Goal: Task Accomplishment & Management: Manage account settings

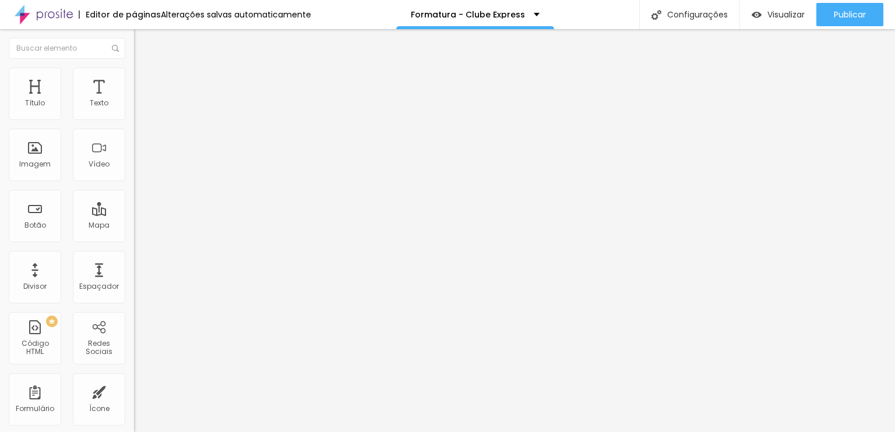
click at [134, 100] on span "Trocar imagem" at bounding box center [165, 95] width 63 height 10
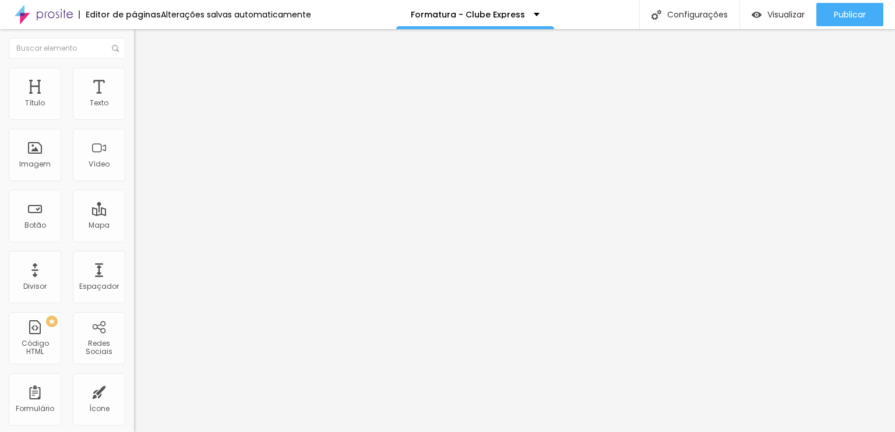
scroll to position [0, 0]
click at [134, 106] on span "Encaixotado" at bounding box center [156, 101] width 45 height 10
click at [134, 123] on div "Completo" at bounding box center [201, 119] width 134 height 7
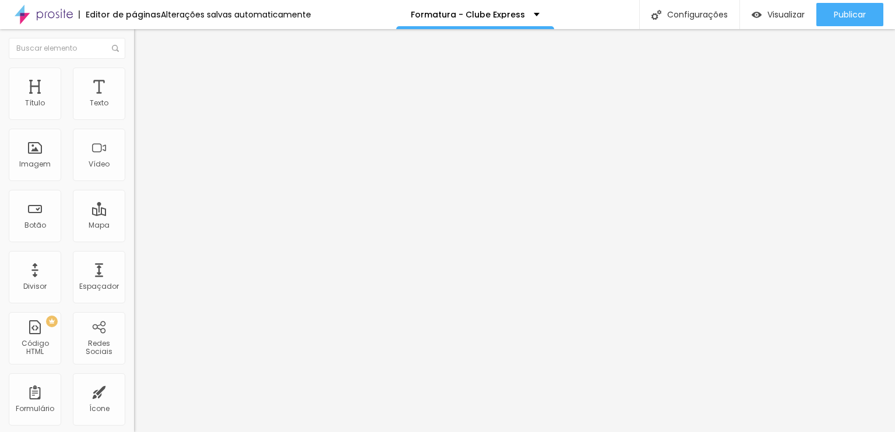
click at [134, 123] on div "Completo" at bounding box center [201, 117] width 134 height 11
click at [134, 113] on span "Encaixotado" at bounding box center [156, 108] width 45 height 10
click at [134, 106] on span "Completo" at bounding box center [152, 101] width 36 height 10
click at [144, 80] on span "Estilo" at bounding box center [153, 75] width 18 height 10
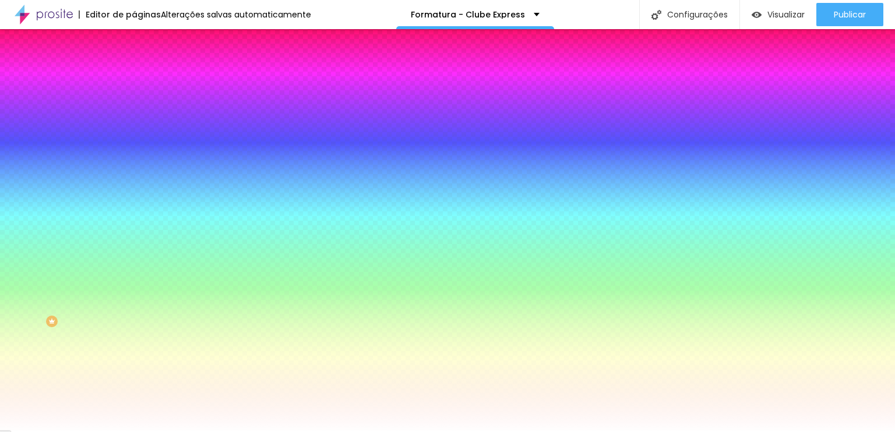
click at [144, 82] on span "Avançado" at bounding box center [163, 87] width 38 height 10
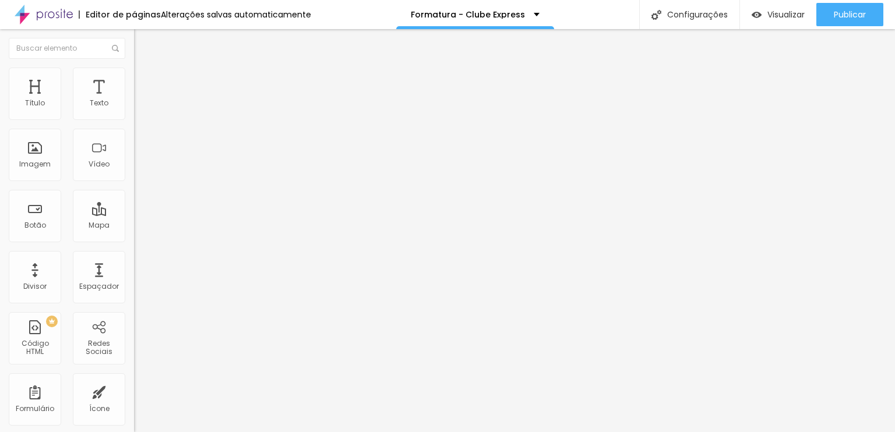
type input "15"
type input "10"
type input "5"
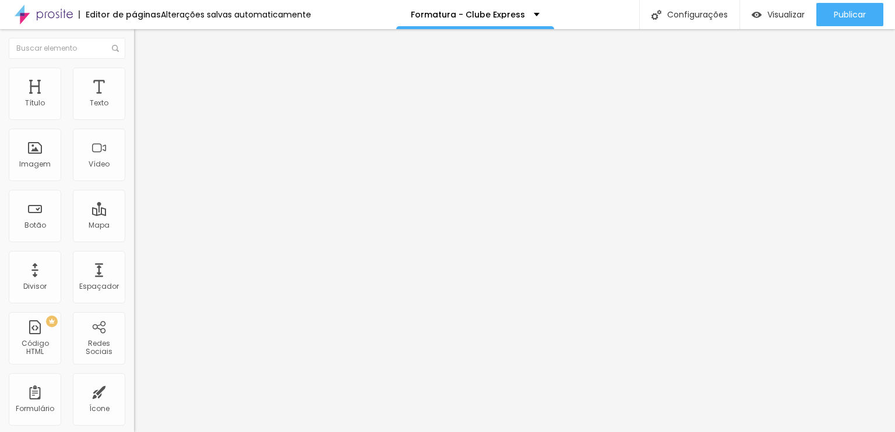
type input "5"
type input "0"
type input "20"
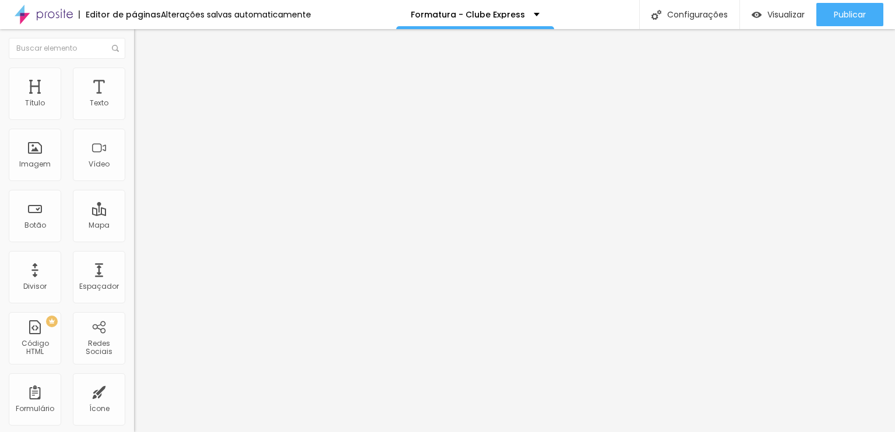
type input "25"
type input "30"
type input "25"
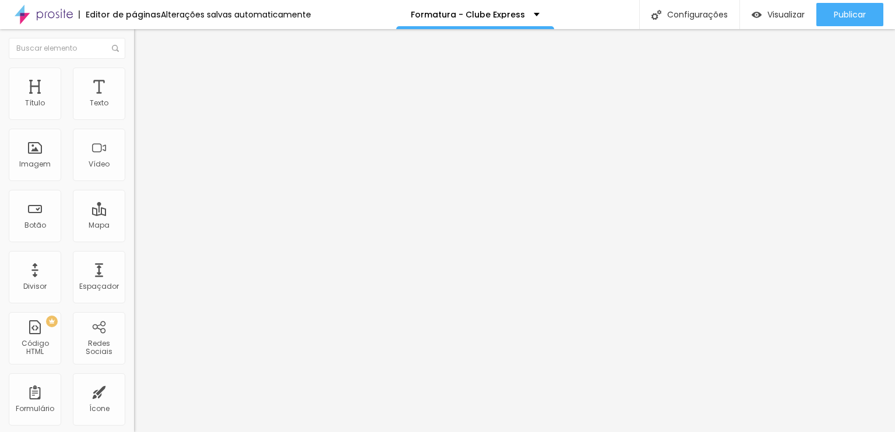
type input "25"
type input "20"
type input "15"
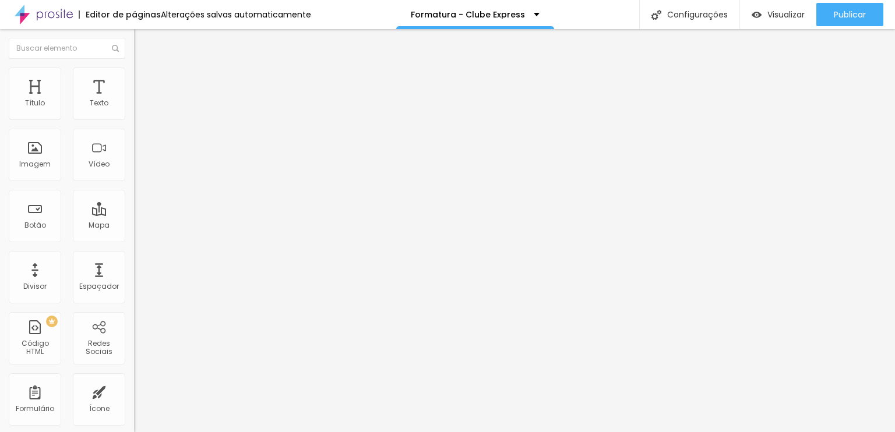
type input "10"
type input "5"
type input "0"
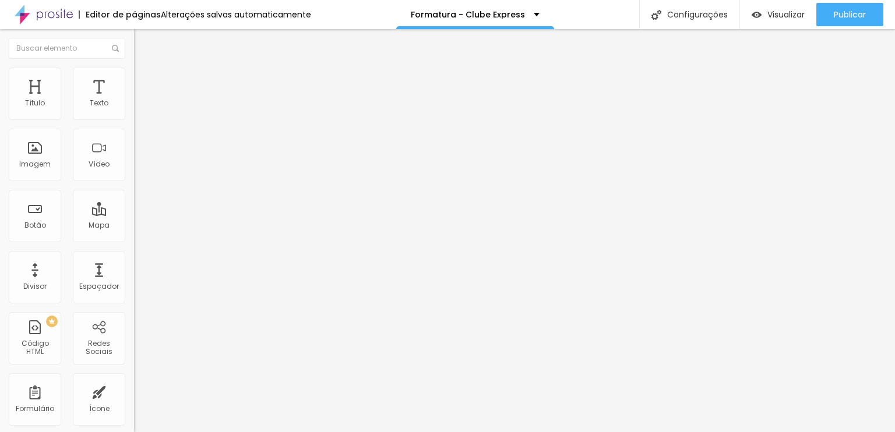
type input "0"
type input "30"
drag, startPoint x: 70, startPoint y: 114, endPoint x: 185, endPoint y: 107, distance: 115.6
type input "30"
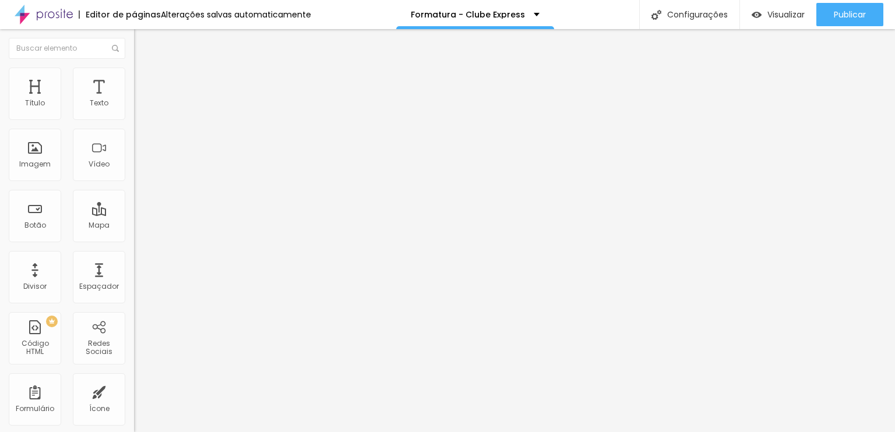
click at [185, 226] on input "range" at bounding box center [171, 230] width 75 height 9
click at [144, 80] on span "Estilo" at bounding box center [153, 75] width 18 height 10
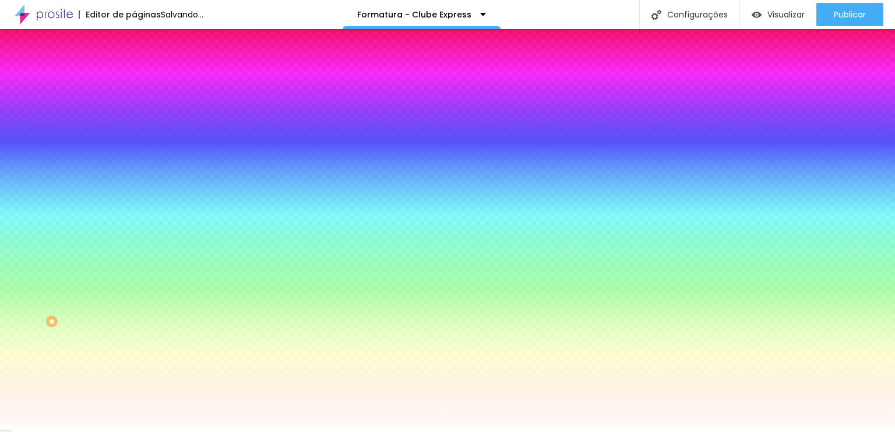
click at [144, 69] on span "Conteúdo" at bounding box center [162, 64] width 36 height 10
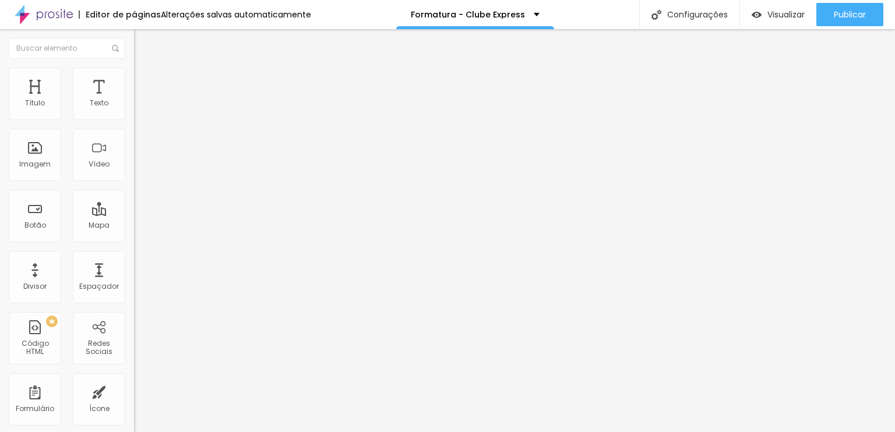
click at [134, 117] on div "Modo Completo Encaixotado Completo" at bounding box center [201, 107] width 134 height 32
click at [134, 106] on span "Completo" at bounding box center [152, 101] width 36 height 10
click at [134, 112] on div "Encaixotado" at bounding box center [201, 108] width 134 height 7
click at [134, 73] on li "Avançado" at bounding box center [201, 74] width 134 height 12
click at [134, 76] on ul "Estilo Avançado" at bounding box center [201, 67] width 134 height 23
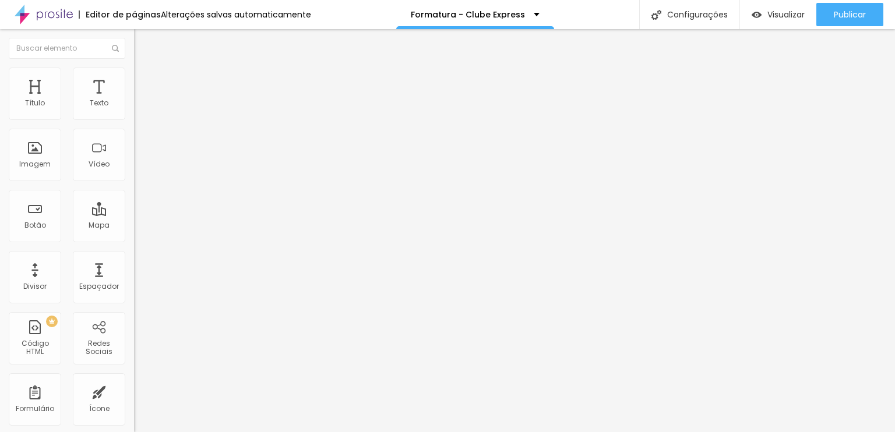
click at [134, 66] on img at bounding box center [139, 61] width 10 height 10
click at [134, 73] on ul "Conteúdo Estilo Avançado" at bounding box center [201, 73] width 134 height 35
click at [134, 72] on li "Estilo" at bounding box center [201, 74] width 134 height 12
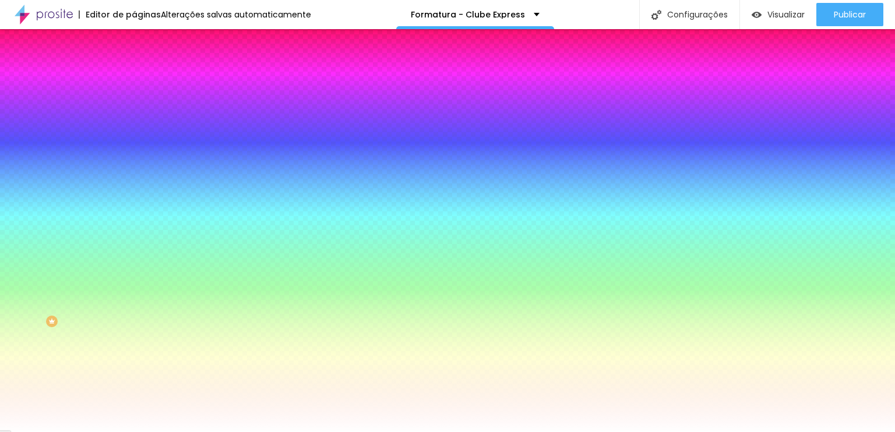
click at [134, 68] on ul "Conteúdo Estilo Avançado" at bounding box center [201, 73] width 134 height 35
click at [134, 68] on li "Conteúdo" at bounding box center [201, 62] width 134 height 12
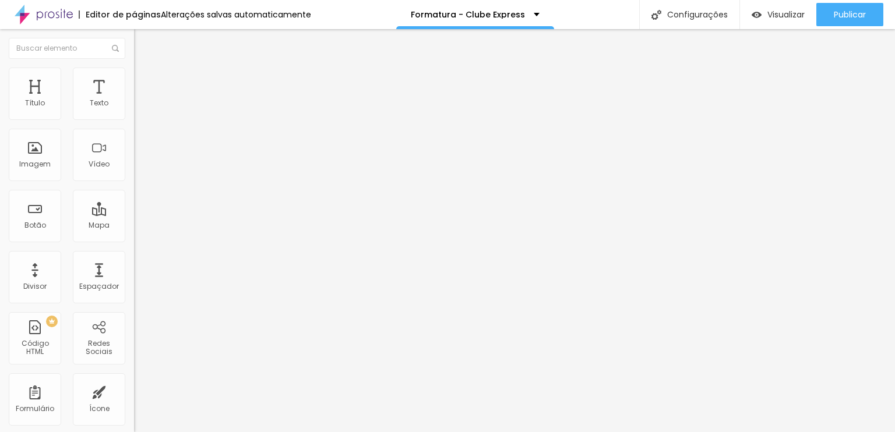
click at [134, 75] on ul "Conteúdo Estilo Avançado" at bounding box center [201, 73] width 134 height 35
click at [324, 11] on div "Editor de páginas Alterações [PERSON_NAME] automaticamente Formatura - Clube Ex…" at bounding box center [447, 14] width 895 height 29
click at [134, 100] on span "Trocar imagem" at bounding box center [165, 95] width 63 height 10
click at [134, 115] on img at bounding box center [138, 111] width 8 height 8
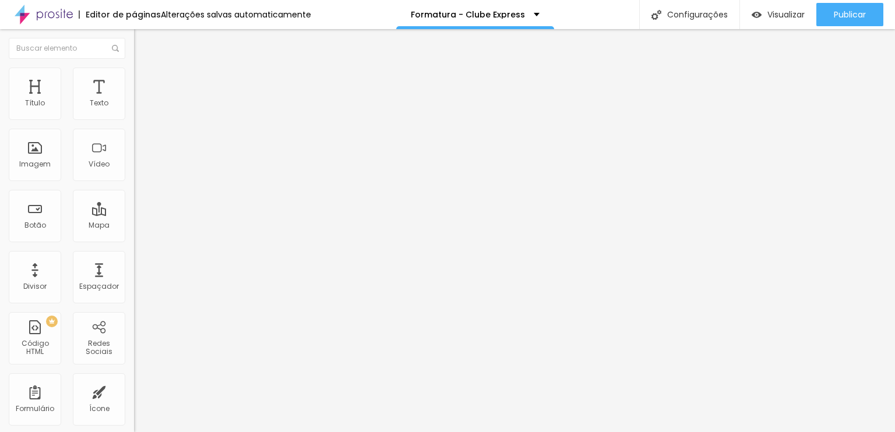
click at [134, 106] on img at bounding box center [138, 102] width 8 height 8
click at [134, 73] on li "Avançado" at bounding box center [201, 74] width 134 height 12
click at [144, 69] on span "Estilo" at bounding box center [153, 64] width 18 height 10
click at [134, 100] on span "Trocar imagem" at bounding box center [165, 95] width 63 height 10
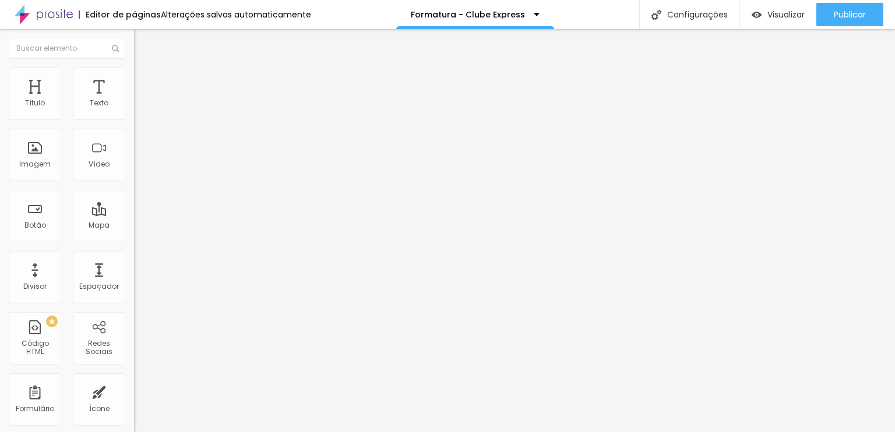
click at [134, 182] on span "Original" at bounding box center [148, 177] width 28 height 10
click at [134, 203] on span "Quadrado" at bounding box center [153, 198] width 38 height 10
click at [134, 196] on span "Padrão" at bounding box center [147, 191] width 26 height 10
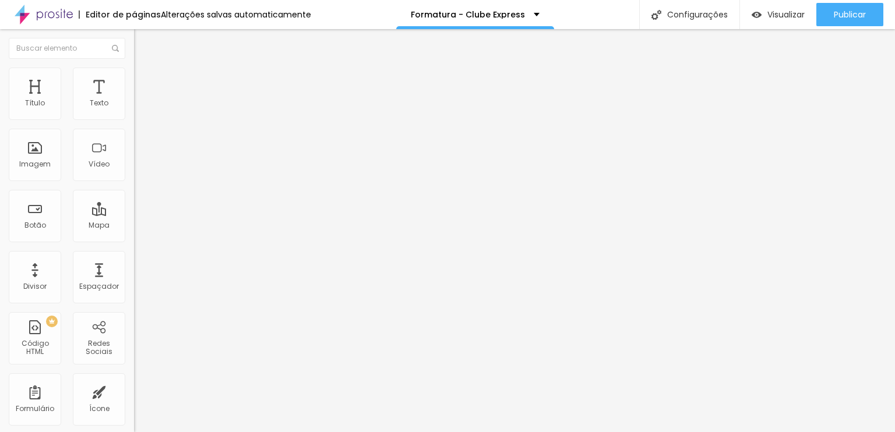
click at [134, 77] on li "Estilo" at bounding box center [201, 74] width 134 height 12
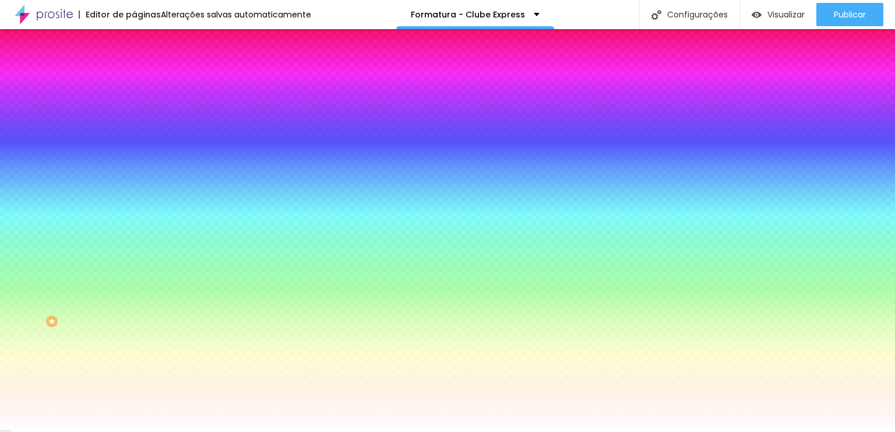
click at [197, 105] on img at bounding box center [200, 101] width 7 height 7
click at [134, 107] on span "Adicionar imagem" at bounding box center [171, 102] width 75 height 10
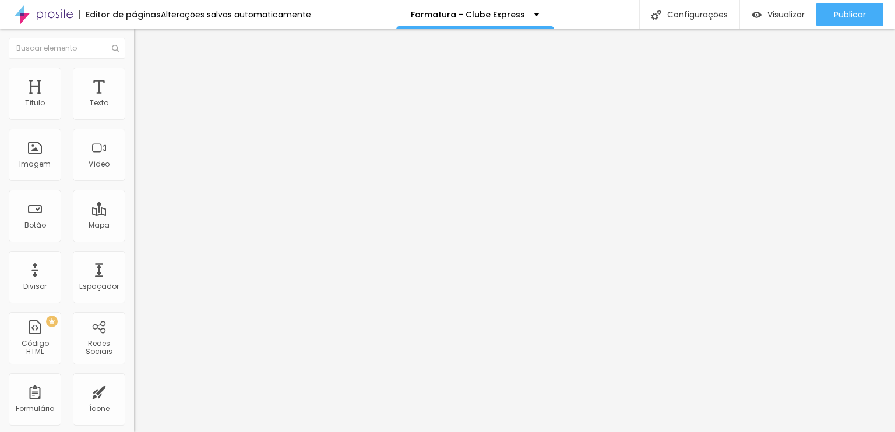
click at [134, 213] on div "Proporção Original Cinema 16:9 Padrão 4:3 Quadrado 1:1 Original" at bounding box center [201, 190] width 134 height 46
click at [134, 182] on span "Original" at bounding box center [148, 177] width 28 height 10
click at [134, 196] on span "Padrão" at bounding box center [147, 191] width 26 height 10
click at [134, 206] on div "Quadrado 1:1" at bounding box center [201, 202] width 134 height 7
click at [134, 189] on span "Cinema" at bounding box center [148, 184] width 29 height 10
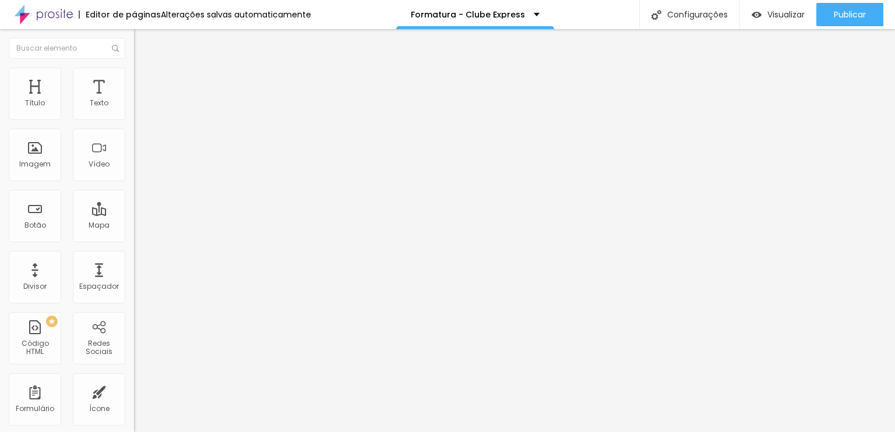
click at [134, 207] on span "Quadrado" at bounding box center [153, 202] width 38 height 10
click at [134, 196] on span "Padrão" at bounding box center [147, 191] width 26 height 10
click at [134, 206] on div "Quadrado 1:1" at bounding box center [201, 202] width 134 height 7
click at [134, 182] on span "4:3 Padrão" at bounding box center [153, 177] width 38 height 10
click at [134, 189] on span "Cinema" at bounding box center [148, 184] width 29 height 10
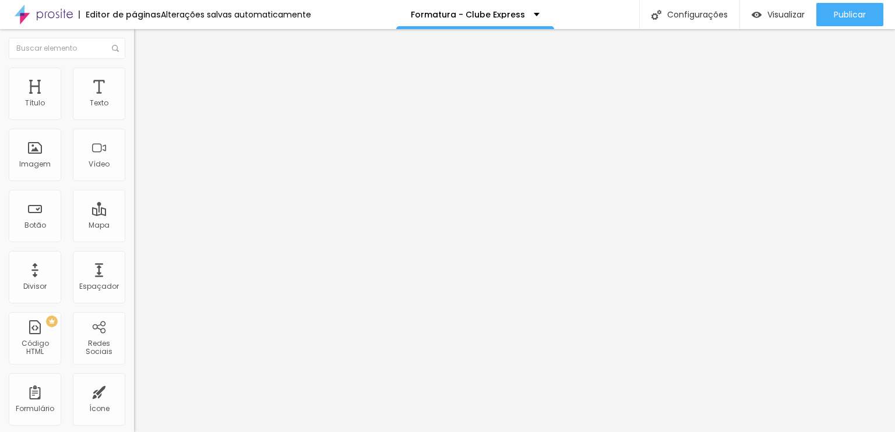
click at [134, 207] on span "Quadrado" at bounding box center [153, 202] width 38 height 10
click at [134, 79] on ul "Estilo Avançado" at bounding box center [201, 67] width 134 height 23
click at [144, 79] on span "Avançado" at bounding box center [163, 75] width 38 height 10
click at [144, 69] on span "Estilo" at bounding box center [153, 64] width 18 height 10
click at [134, 100] on span "Trocar imagem" at bounding box center [165, 95] width 63 height 10
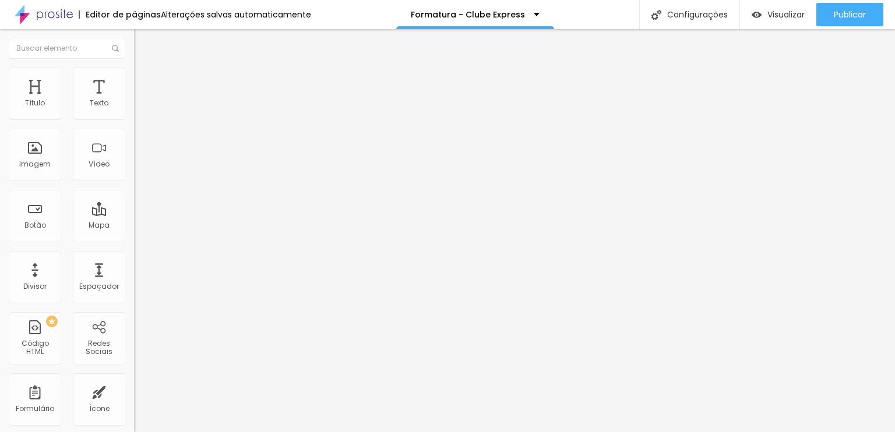
click at [134, 100] on span "Trocar imagem" at bounding box center [165, 95] width 63 height 10
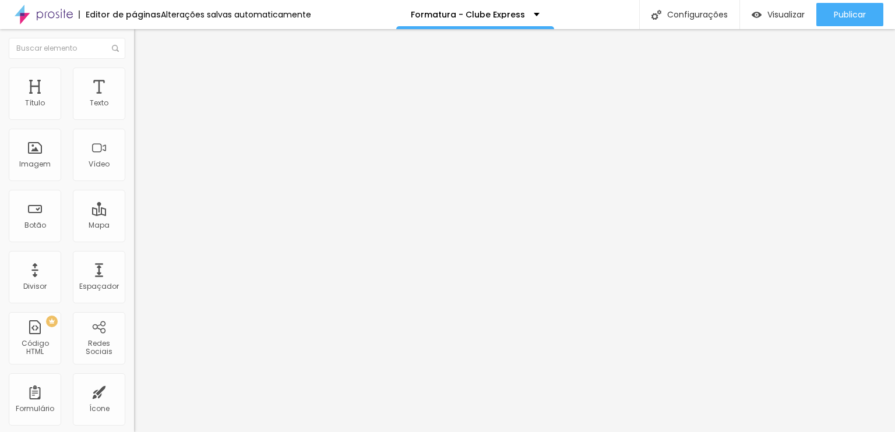
click at [134, 326] on div "Editar Texto Estilo Avançado 16 Tamanho do texto 0 Espaço entre letras 1.3 Altu…" at bounding box center [201, 230] width 134 height 403
click at [134, 110] on input "Ver produto" at bounding box center [204, 104] width 140 height 12
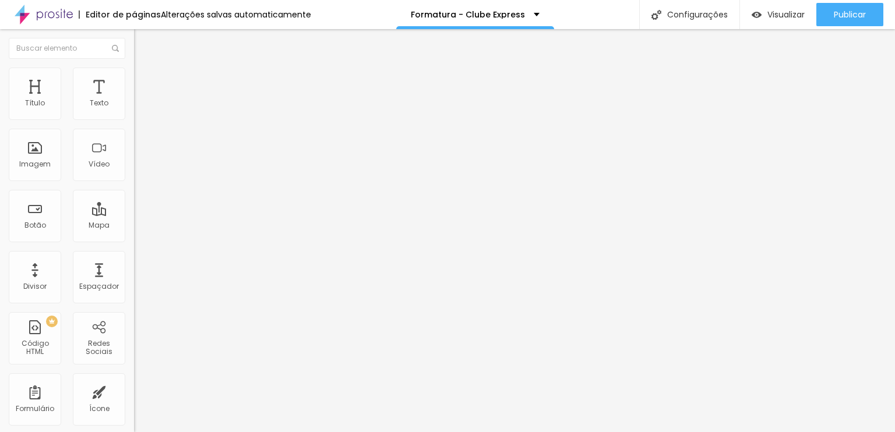
click at [134, 110] on input "Ver produto" at bounding box center [204, 104] width 140 height 12
type input "Quero!"
click at [134, 100] on span "Trocar imagem" at bounding box center [165, 95] width 63 height 10
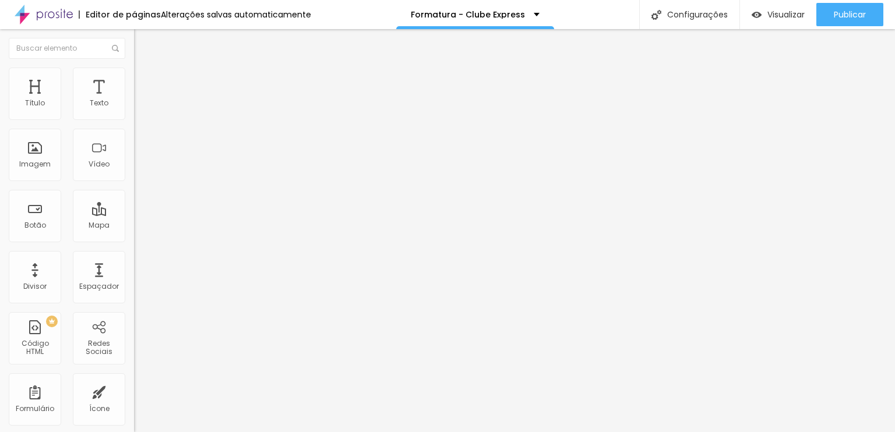
click at [134, 100] on span "Trocar imagem" at bounding box center [165, 95] width 63 height 10
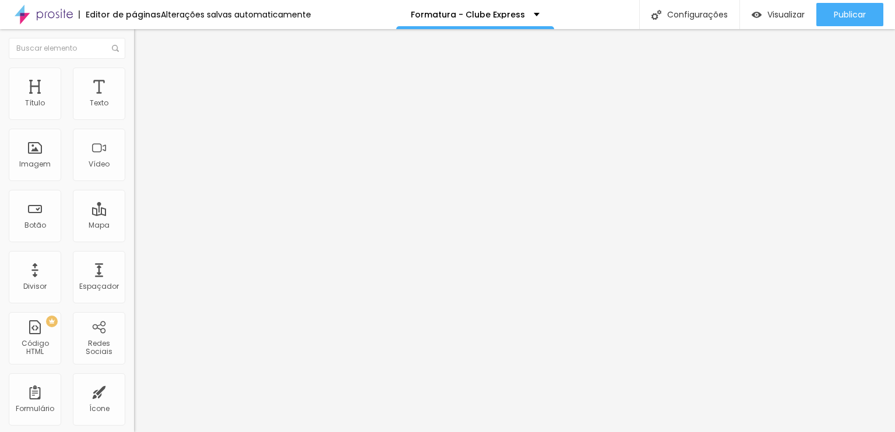
click at [134, 322] on div "Editar Texto Estilo Avançado 16 Tamanho do texto 0 Espaço entre letras 1.3 Altu…" at bounding box center [201, 230] width 134 height 403
click at [134, 110] on input "Quero!" at bounding box center [204, 104] width 140 height 12
click at [134, 110] on input "Ver produto" at bounding box center [204, 104] width 140 height 12
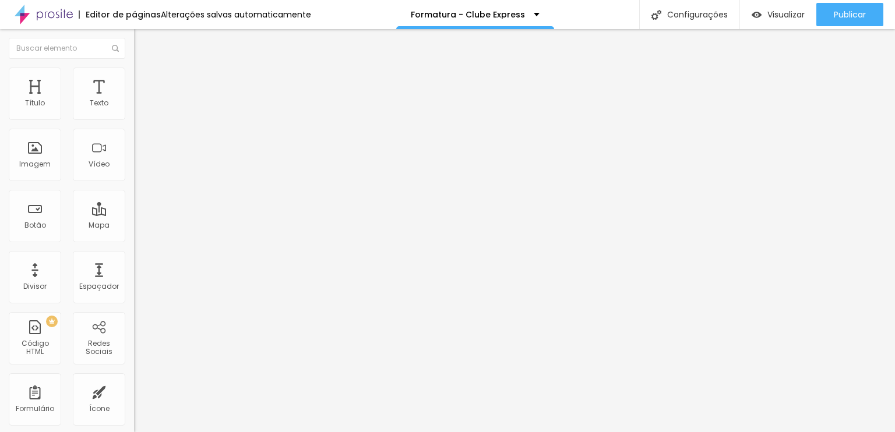
click at [134, 110] on input "Ver produto" at bounding box center [204, 104] width 140 height 12
paste input "Quero!"
type input "Quero!"
click at [134, 110] on input "Ver produto" at bounding box center [204, 104] width 140 height 12
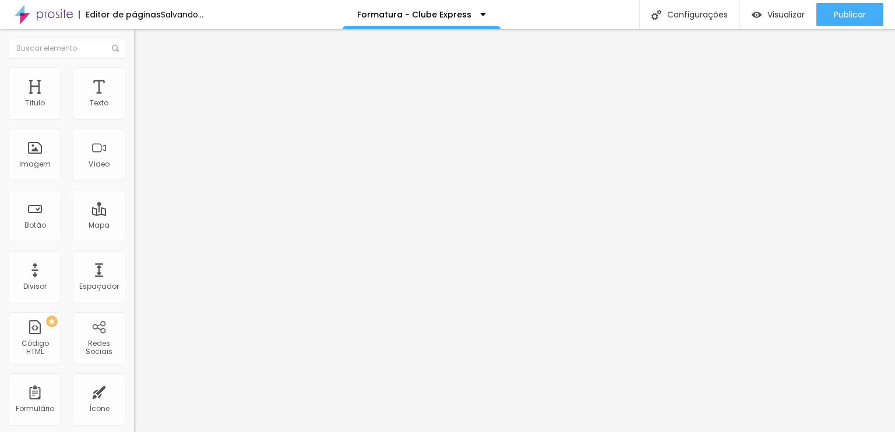
click at [134, 110] on input "Ver produto" at bounding box center [204, 104] width 140 height 12
paste input "Quero!"
type input "Quero!"
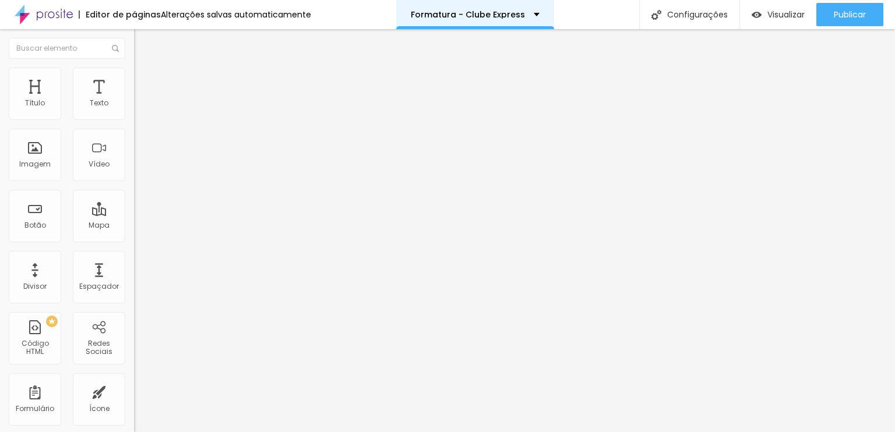
click at [529, 19] on div "Formatura - Clube Express" at bounding box center [475, 14] width 158 height 29
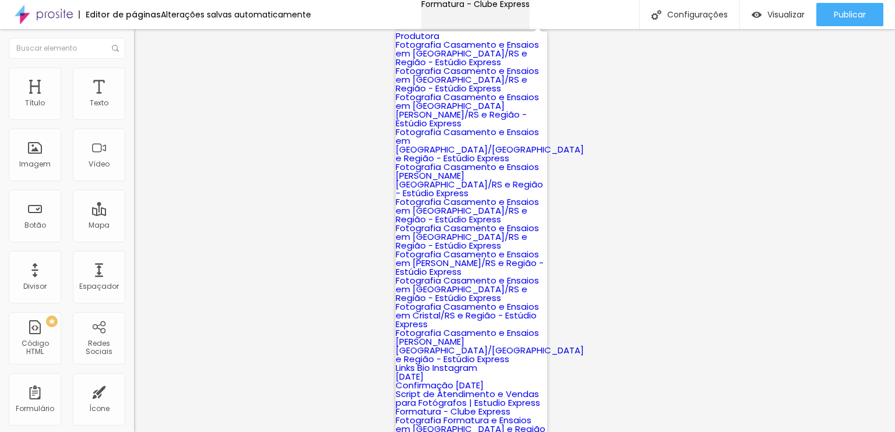
click at [529, 8] on div "Formatura - Clube Express" at bounding box center [475, 4] width 108 height 8
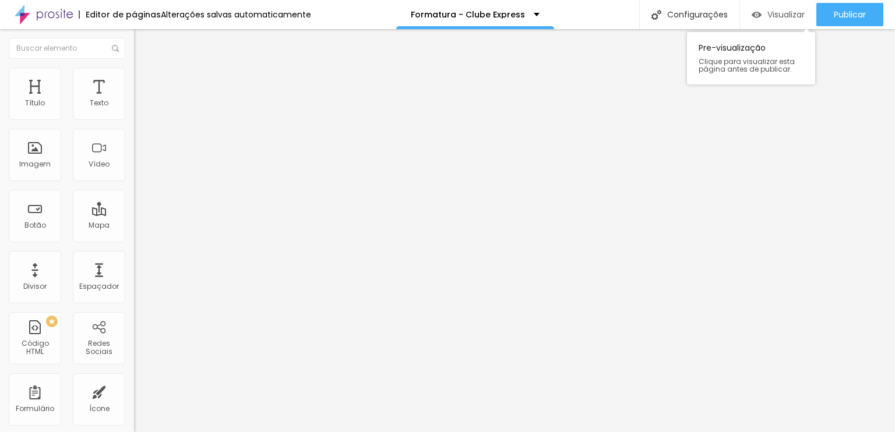
click at [771, 15] on span "Visualizar" at bounding box center [785, 14] width 37 height 9
click at [144, 80] on span "Estilo" at bounding box center [153, 75] width 18 height 10
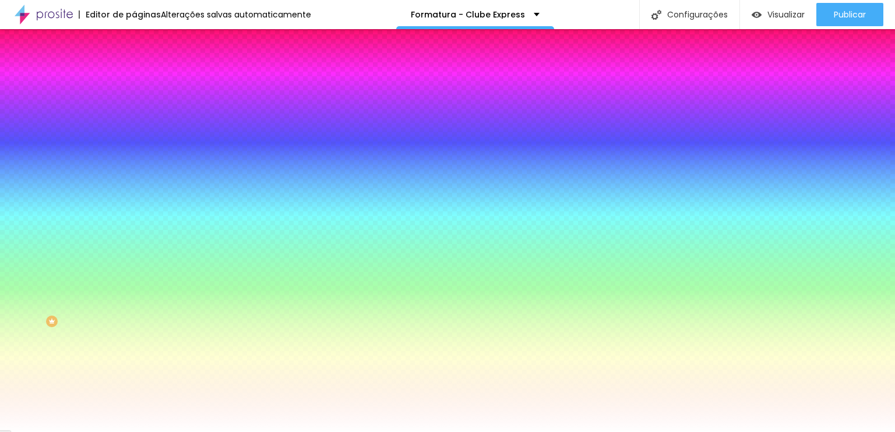
click at [134, 79] on li "Avançado" at bounding box center [201, 85] width 134 height 12
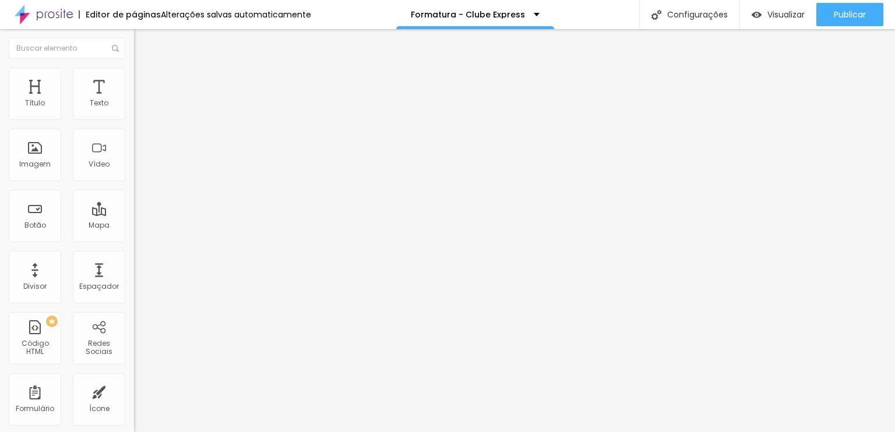
scroll to position [6, 0]
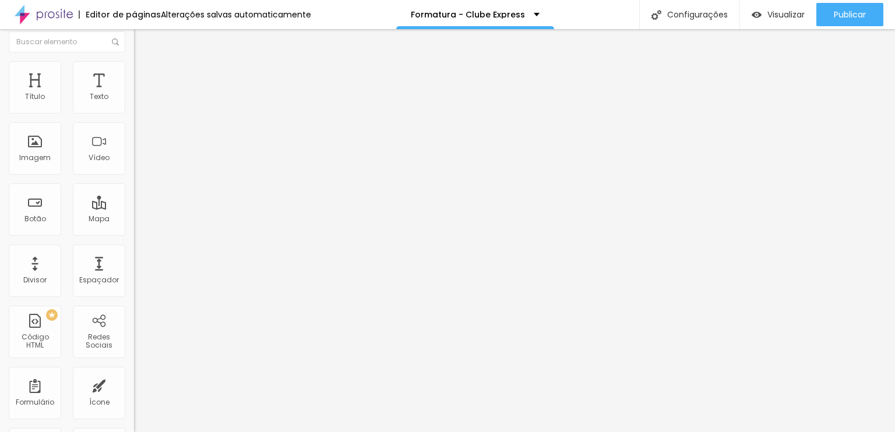
click at [134, 60] on img at bounding box center [139, 55] width 10 height 10
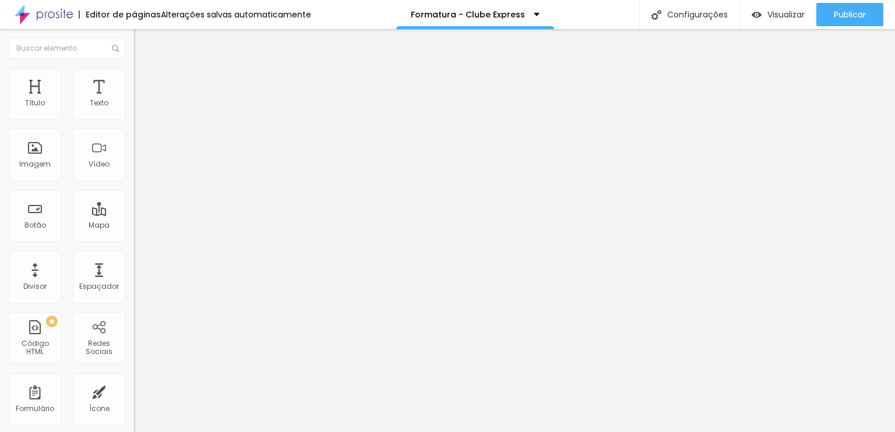
click at [134, 106] on span "Encaixotado" at bounding box center [156, 101] width 45 height 10
click at [134, 124] on span "Completo" at bounding box center [152, 119] width 36 height 10
click at [134, 113] on span "Encaixotado" at bounding box center [156, 108] width 45 height 10
click at [867, 27] on div "Publicar alterações Clique para publicar as ultimas alterações reaizadas Visual…" at bounding box center [818, 65] width 128 height 79
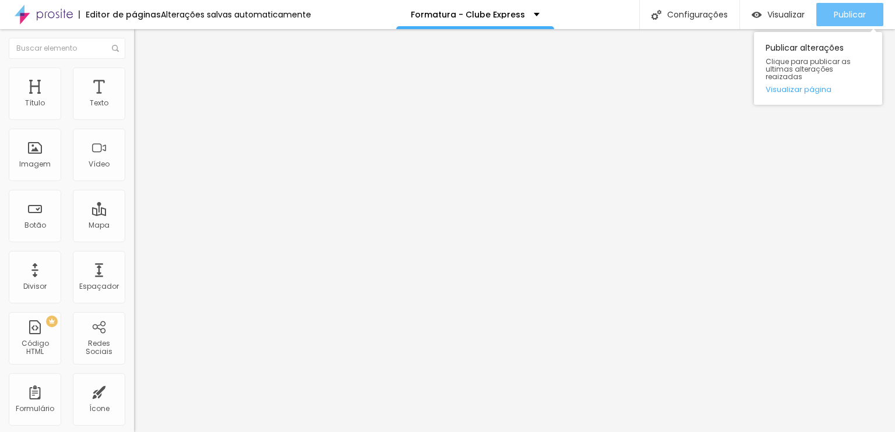
click at [825, 23] on button "Publicar" at bounding box center [849, 14] width 67 height 23
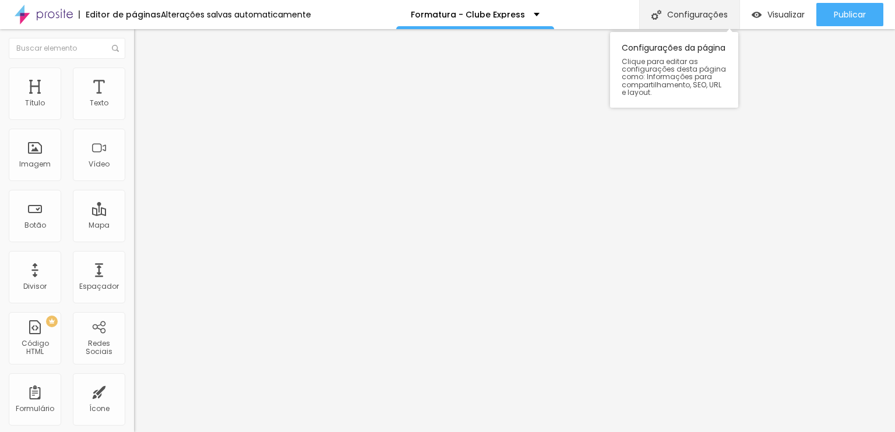
click at [676, 14] on div "Configurações" at bounding box center [689, 14] width 100 height 29
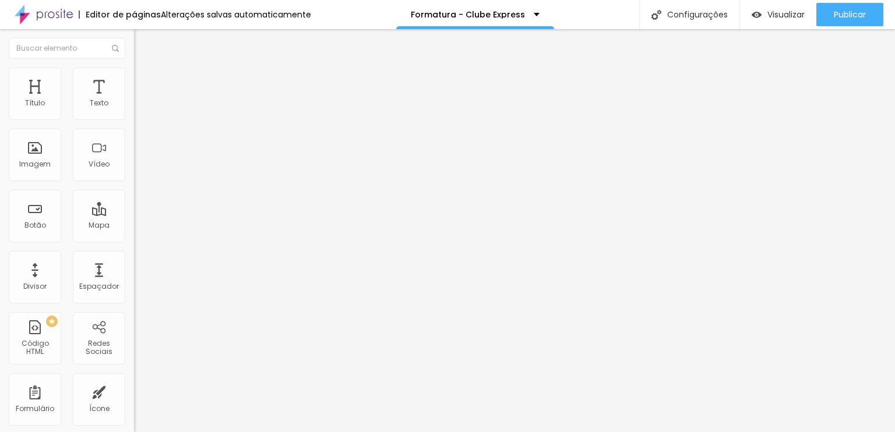
drag, startPoint x: 390, startPoint y: 173, endPoint x: 344, endPoint y: 176, distance: 46.7
type input "/clube-express"
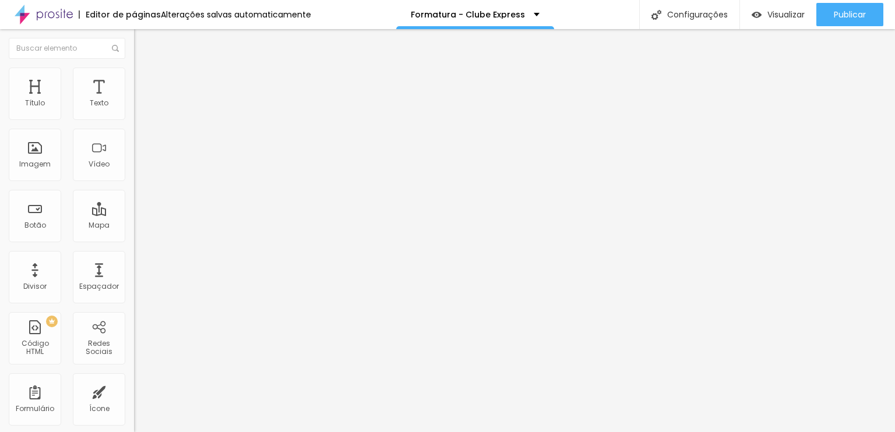
click at [134, 100] on span "Trocar imagem" at bounding box center [165, 95] width 63 height 10
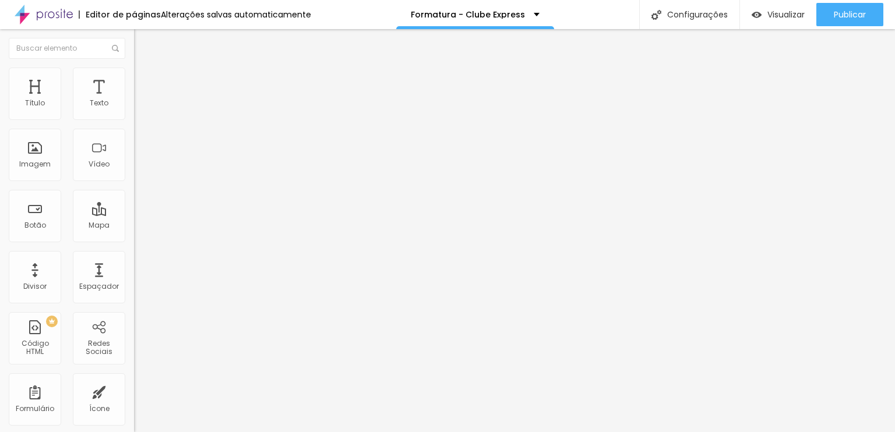
click at [134, 256] on div "Editar Texto Estilo Avançado 16 Tamanho do texto 0 Espaço entre letras 1.3 Altu…" at bounding box center [201, 230] width 134 height 403
click at [134, 225] on input "16" at bounding box center [156, 231] width 44 height 12
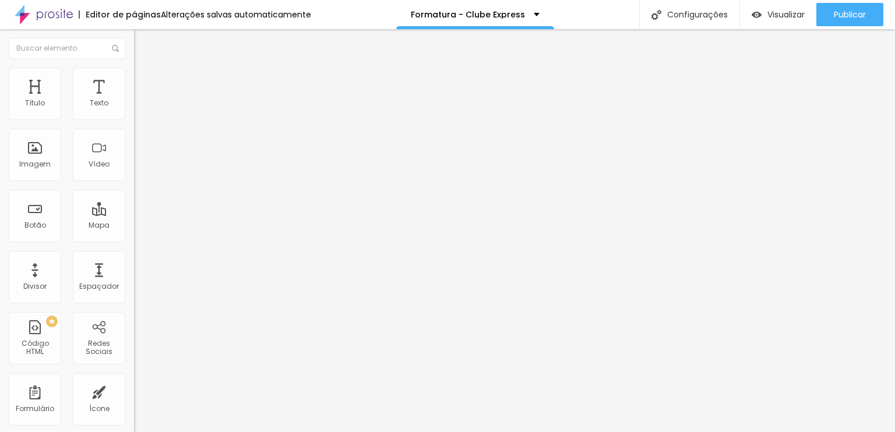
click at [134, 225] on input "16" at bounding box center [156, 231] width 44 height 12
type input "8"
type input "2"
type input "20"
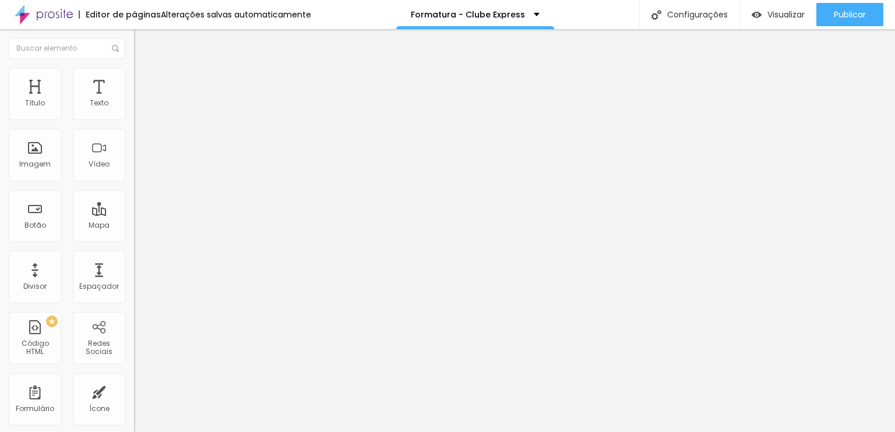
click at [134, 225] on input "16" at bounding box center [156, 231] width 44 height 12
type input "8"
type input "1"
type input "20"
type input "8"
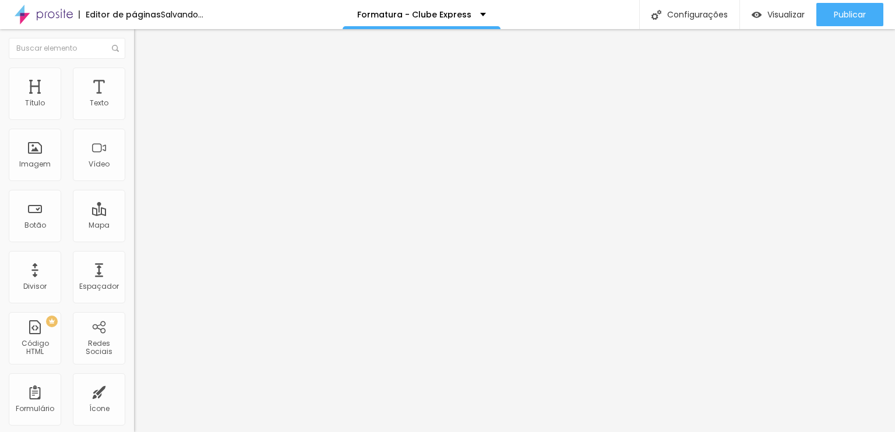
type input "2"
type input "20"
type input "15"
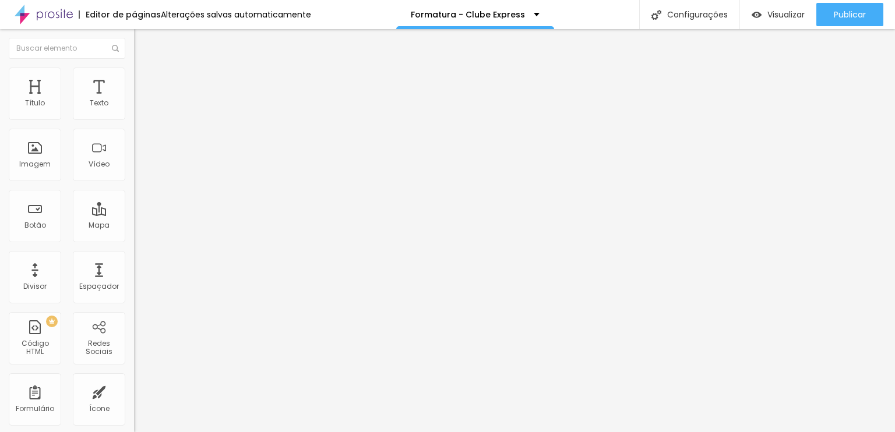
type input "16"
type input "17"
type input "18"
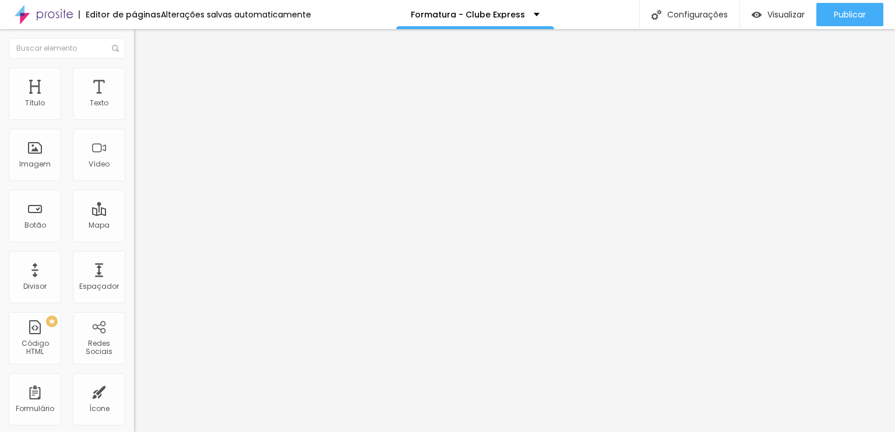
type input "18"
type input "19"
type input "20"
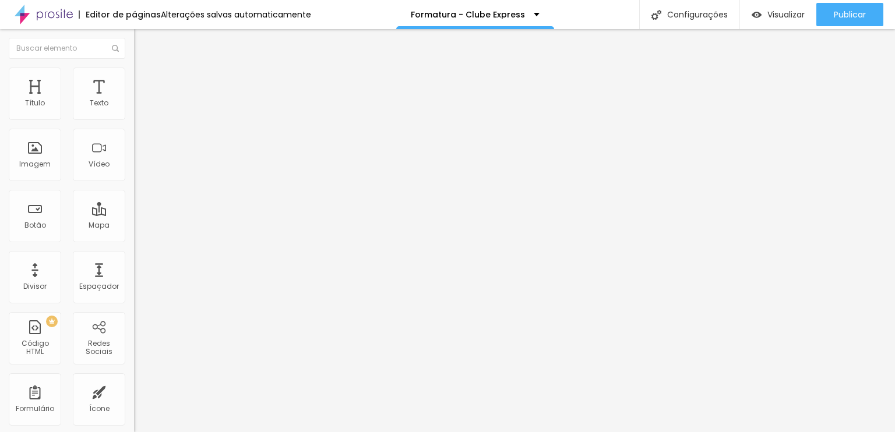
drag, startPoint x: 48, startPoint y: 114, endPoint x: 62, endPoint y: 118, distance: 14.2
type input "20"
click at [134, 214] on input "range" at bounding box center [171, 218] width 75 height 9
type input "17"
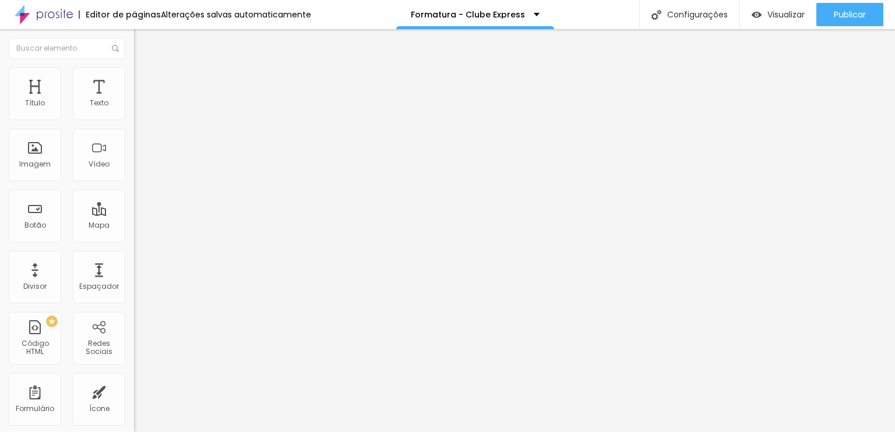
type input "18"
type input "19"
type input "20"
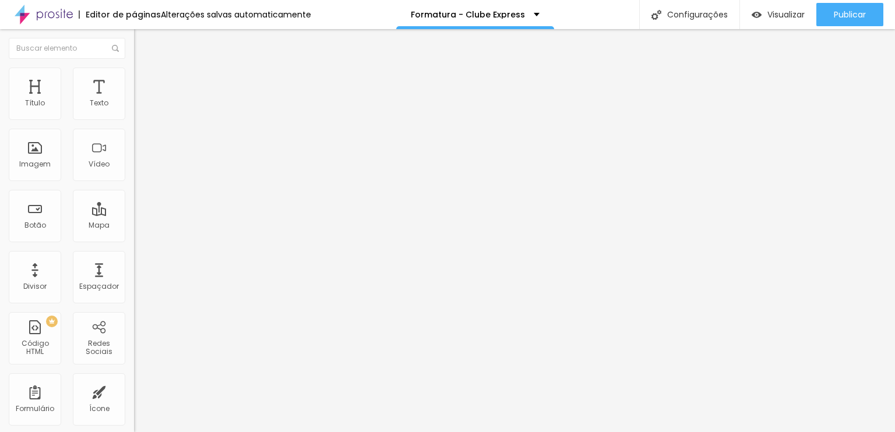
type input "20"
drag, startPoint x: 51, startPoint y: 114, endPoint x: 61, endPoint y: 116, distance: 10.7
type input "20"
click at [134, 214] on input "range" at bounding box center [171, 218] width 75 height 9
type input "15"
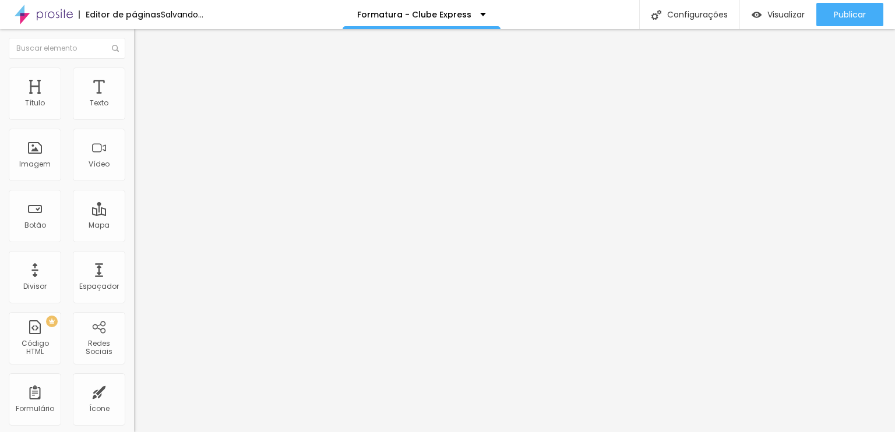
type input "15"
type input "16"
type input "17"
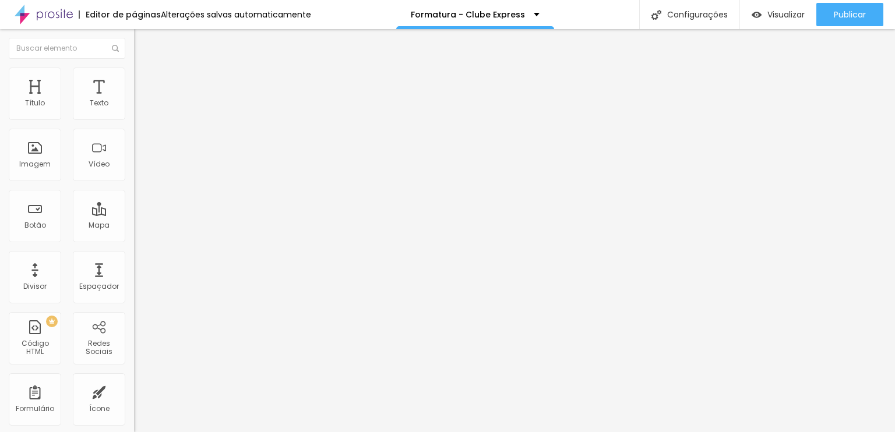
type input "18"
type input "19"
type input "20"
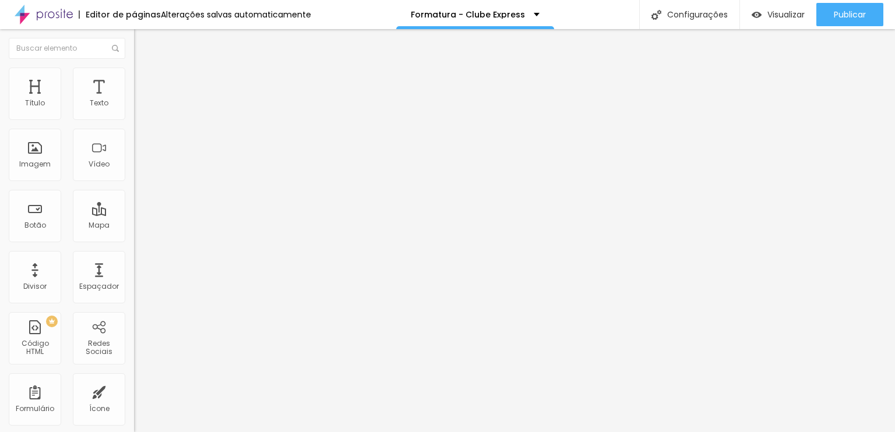
type input "20"
drag, startPoint x: 48, startPoint y: 113, endPoint x: 61, endPoint y: 115, distance: 13.6
type input "20"
click at [134, 214] on input "range" at bounding box center [171, 218] width 75 height 9
click at [134, 110] on input "Quero!" at bounding box center [204, 104] width 140 height 12
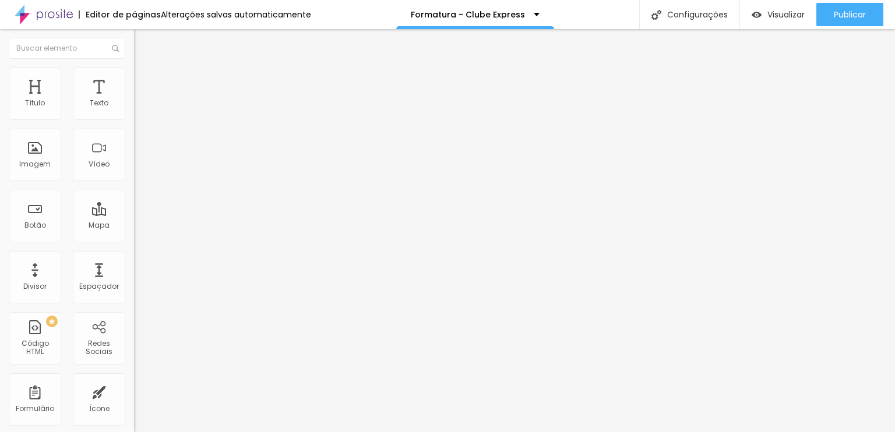
click at [134, 110] on input "Quero!" at bounding box center [204, 104] width 140 height 12
click at [134, 110] on input "Ver produto" at bounding box center [204, 104] width 140 height 12
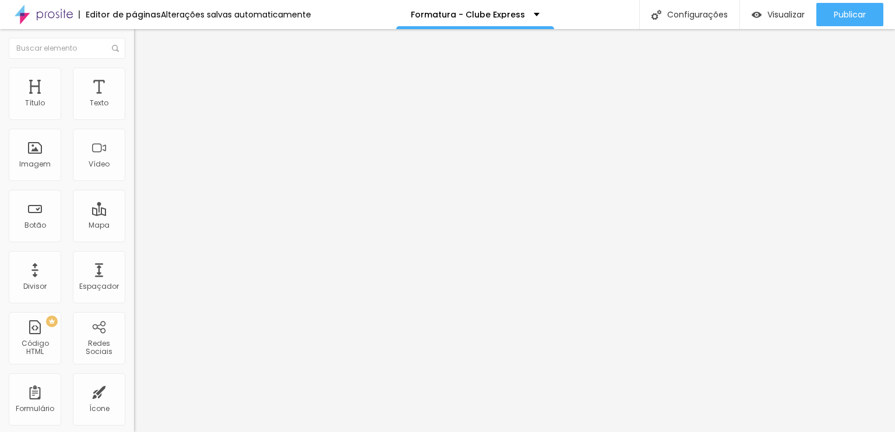
paste input "Quero!"
type input "Quero!"
click at [134, 110] on input "Ver produto" at bounding box center [204, 104] width 140 height 12
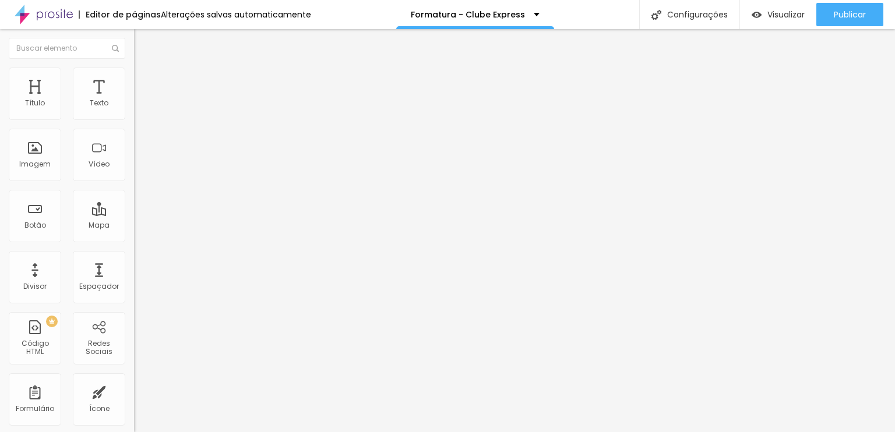
paste input "Quero!"
type input "Quero!"
click at [134, 110] on input "Ver produto" at bounding box center [204, 104] width 140 height 12
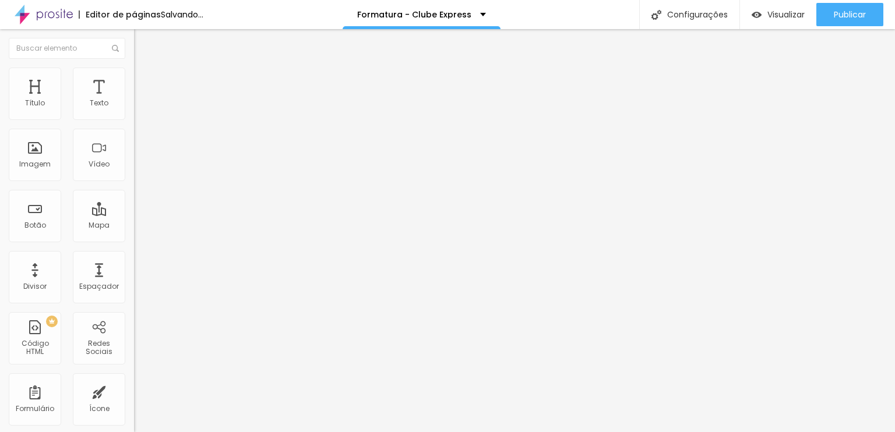
paste input "Quero!"
type input "Quero!"
type input "17"
type input "18"
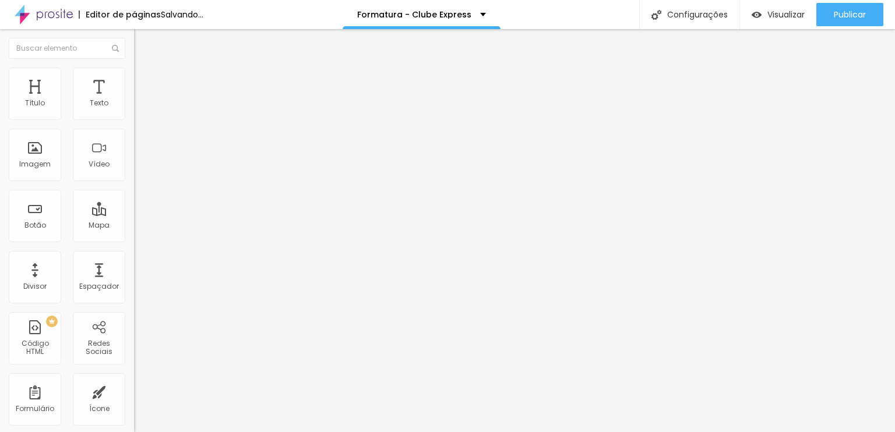
type input "18"
type input "19"
type input "20"
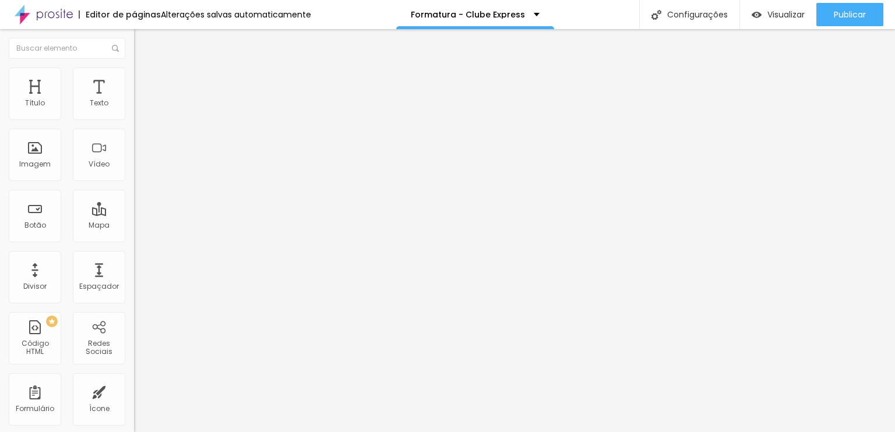
drag, startPoint x: 51, startPoint y: 113, endPoint x: 63, endPoint y: 113, distance: 11.7
type input "20"
click at [134, 214] on input "range" at bounding box center [171, 218] width 75 height 9
click at [134, 100] on span "Trocar imagem" at bounding box center [165, 95] width 63 height 10
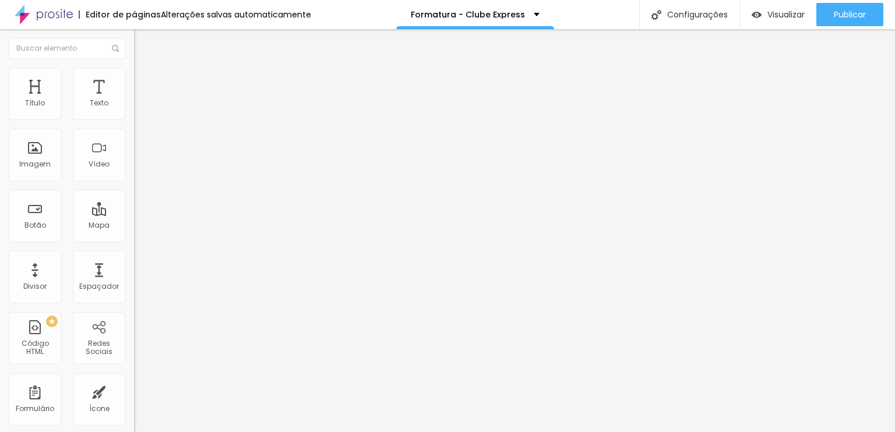
click at [134, 100] on span "Trocar imagem" at bounding box center [165, 95] width 63 height 10
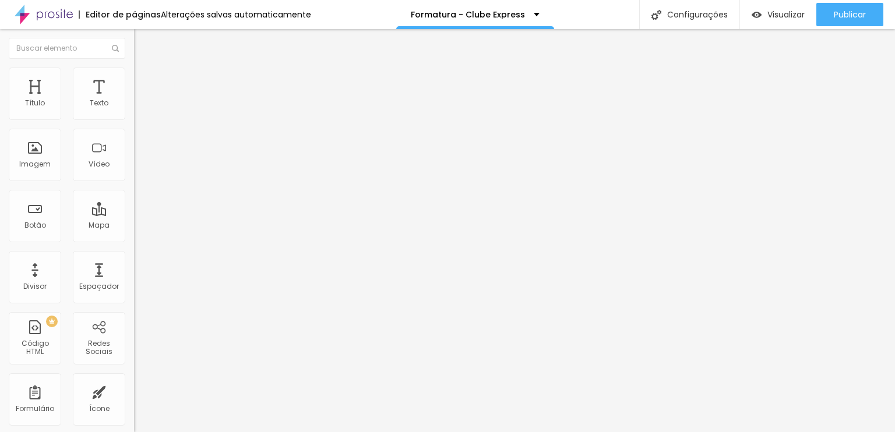
click at [134, 100] on span "Trocar imagem" at bounding box center [165, 95] width 63 height 10
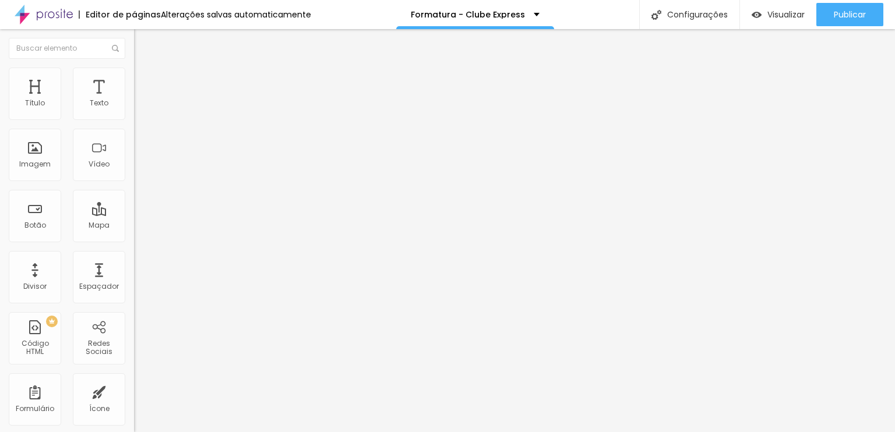
click at [134, 75] on li "Estilo" at bounding box center [201, 74] width 134 height 12
click at [134, 79] on li "Avançado" at bounding box center [201, 85] width 134 height 12
click at [134, 66] on img at bounding box center [139, 61] width 10 height 10
click at [134, 100] on span "Trocar imagem" at bounding box center [165, 95] width 63 height 10
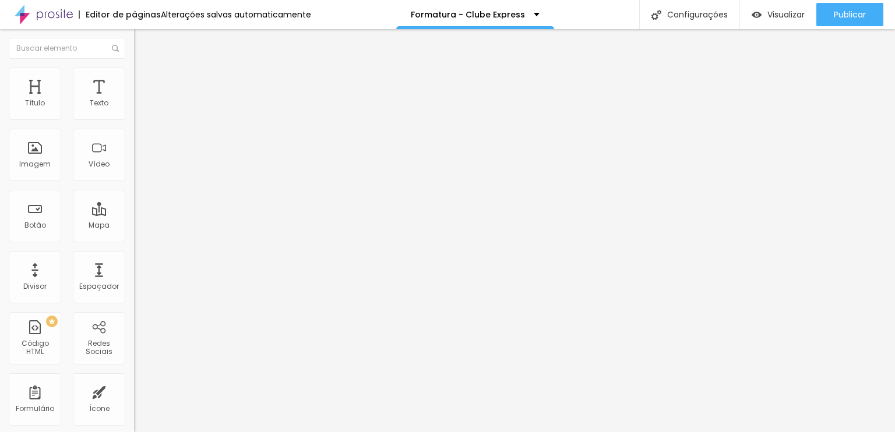
type input "17"
type input "18"
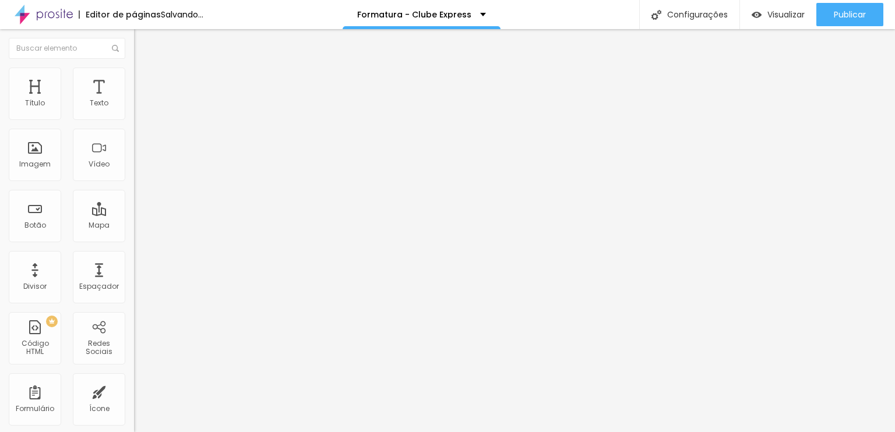
type input "19"
type input "20"
drag, startPoint x: 52, startPoint y: 115, endPoint x: 62, endPoint y: 115, distance: 10.5
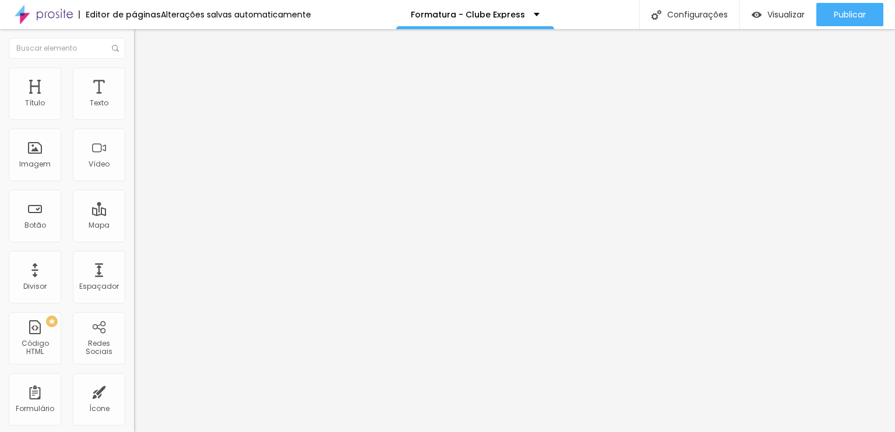
type input "20"
click at [134, 214] on input "range" at bounding box center [171, 218] width 75 height 9
click at [143, 38] on img "button" at bounding box center [147, 42] width 9 height 9
click at [134, 74] on img at bounding box center [139, 73] width 10 height 10
click at [134, 68] on li "Estilo" at bounding box center [201, 62] width 134 height 12
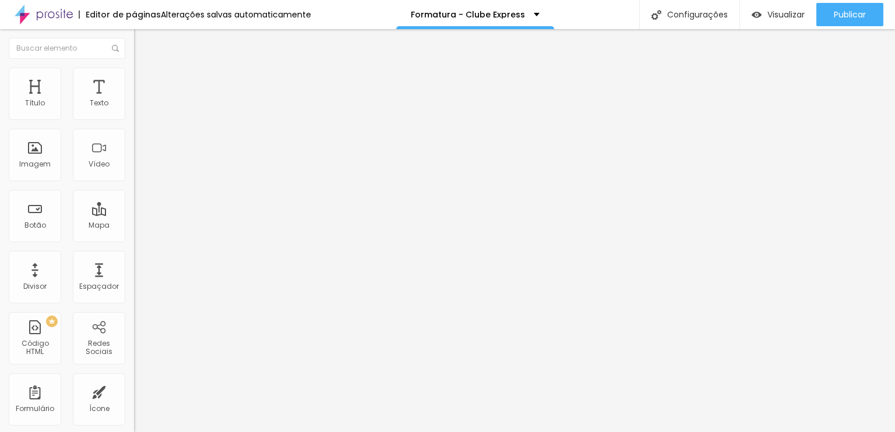
click at [134, 79] on li "Estilo" at bounding box center [201, 74] width 134 height 12
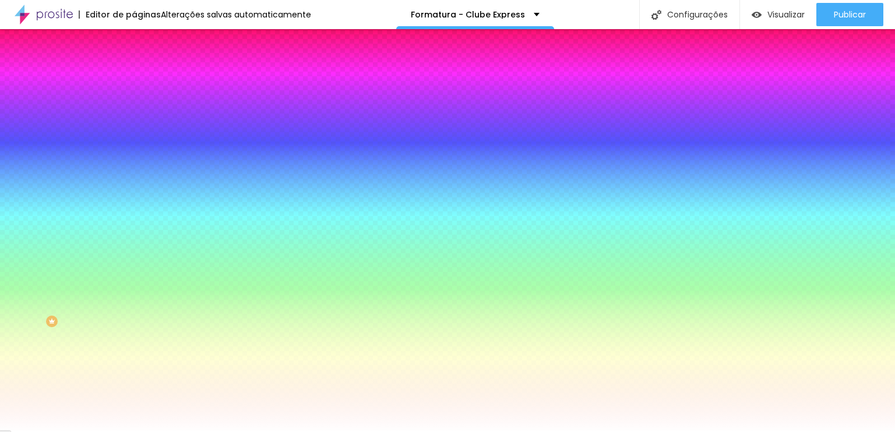
click at [144, 86] on span "Avançado" at bounding box center [163, 87] width 38 height 10
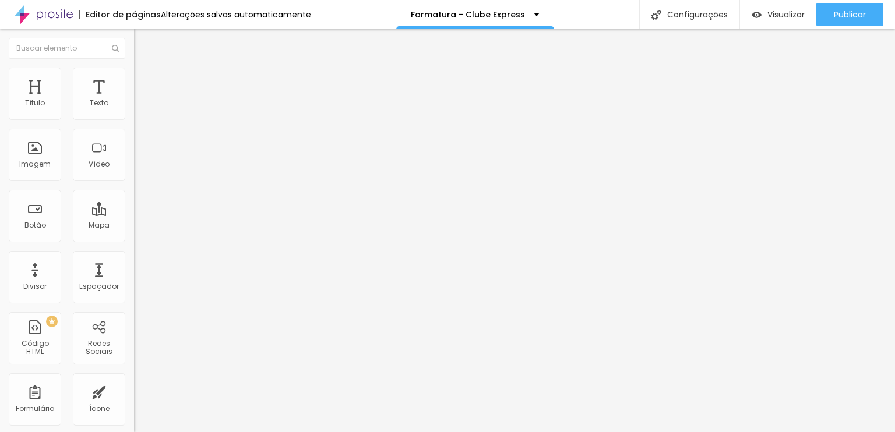
click at [144, 69] on span "Conteúdo" at bounding box center [162, 64] width 36 height 10
click at [134, 115] on img at bounding box center [138, 111] width 8 height 8
click at [144, 80] on span "Avançado" at bounding box center [163, 75] width 38 height 10
click at [134, 68] on img at bounding box center [139, 73] width 10 height 10
click at [134, 70] on ul "Estilo Avançado" at bounding box center [201, 67] width 134 height 23
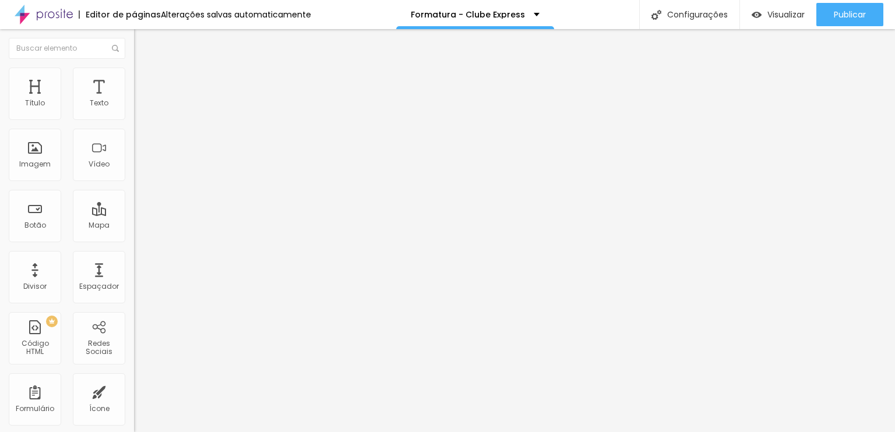
click at [134, 68] on li "Estilo" at bounding box center [201, 62] width 134 height 12
click at [134, 51] on button "Editar Coluna" at bounding box center [201, 42] width 134 height 27
click at [49, 100] on div "Título" at bounding box center [35, 94] width 52 height 52
type input "1.2"
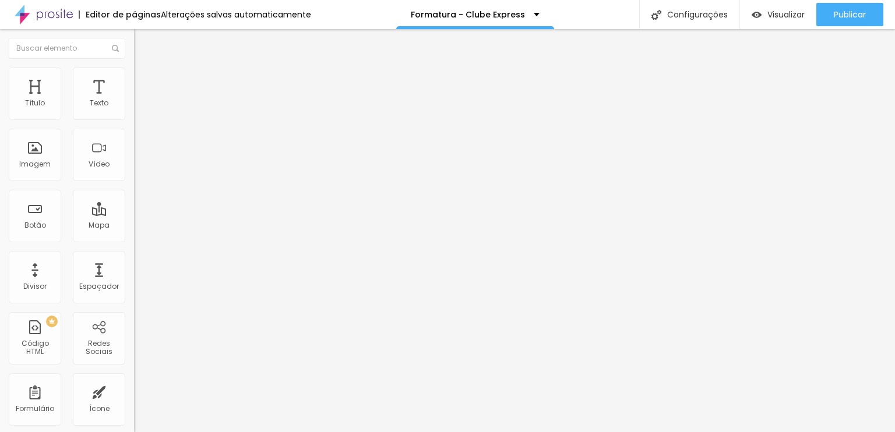
type input "1.1"
type input "1"
type input "0.9"
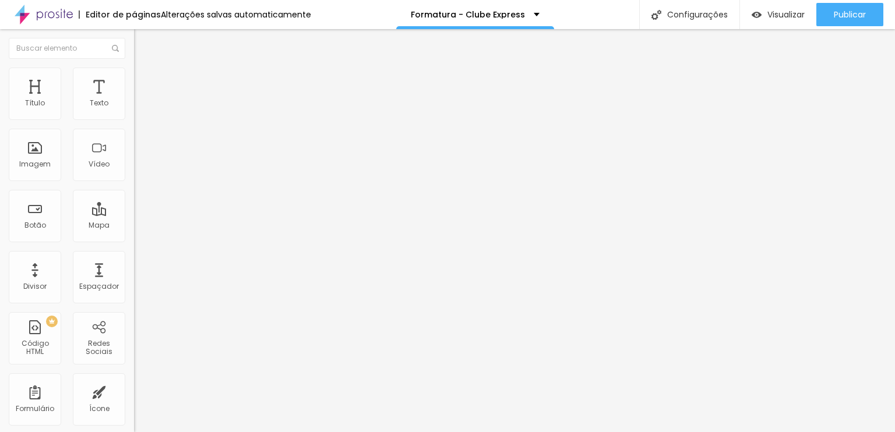
type input "0.9"
type input "0.8"
type input "0.7"
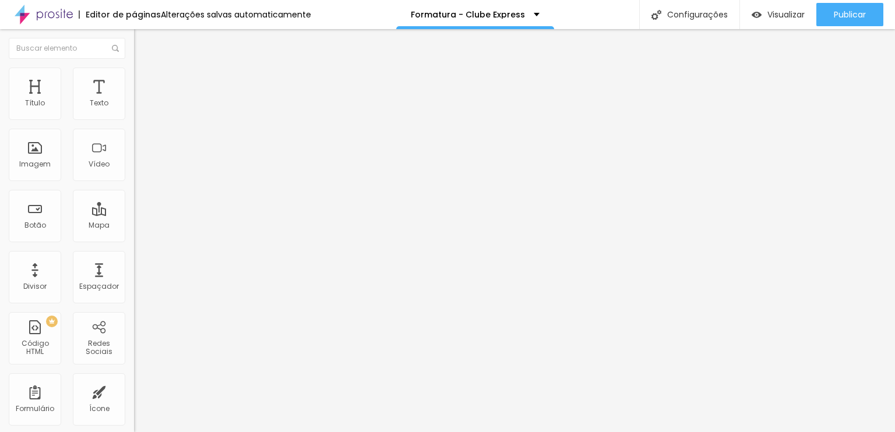
type input "0.6"
type input "0.5"
drag, startPoint x: 62, startPoint y: 290, endPoint x: 0, endPoint y: 292, distance: 61.8
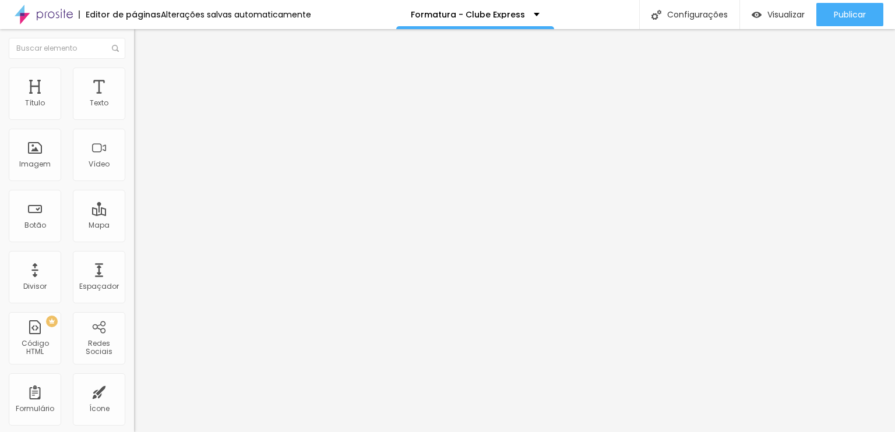
type input "0.5"
click at [134, 71] on li "Avançado" at bounding box center [201, 74] width 134 height 12
type input "15"
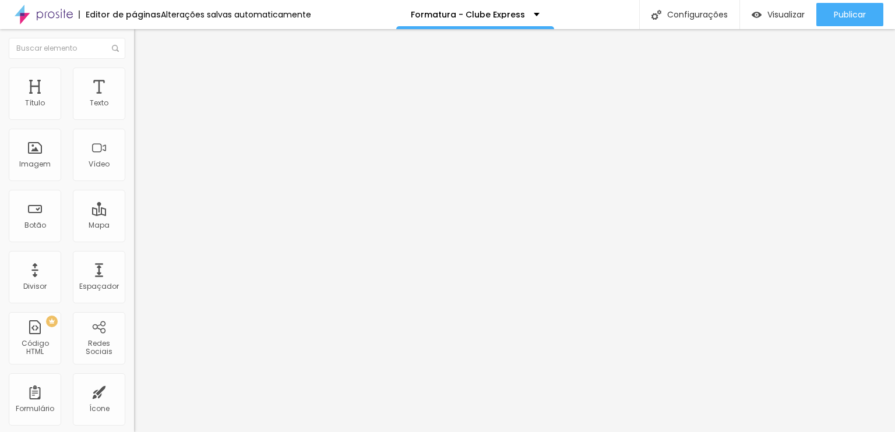
type input "3"
type input "0"
drag, startPoint x: 42, startPoint y: 114, endPoint x: 3, endPoint y: 116, distance: 39.1
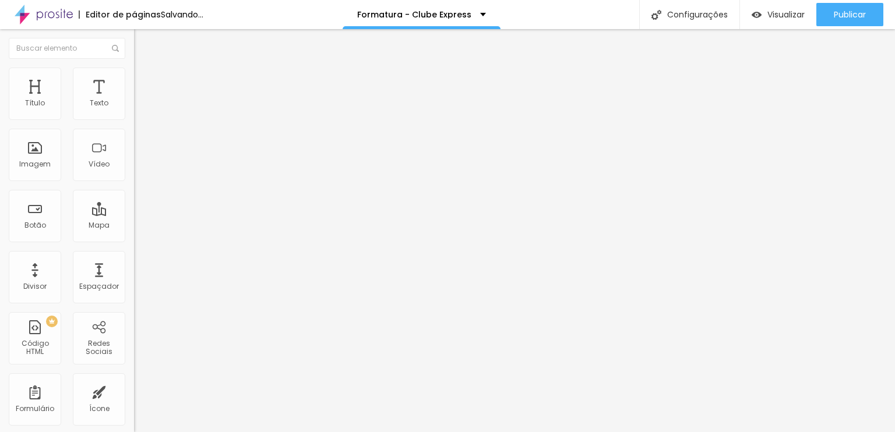
type input "0"
click at [134, 214] on input "range" at bounding box center [171, 218] width 75 height 9
type input "6"
type input "7"
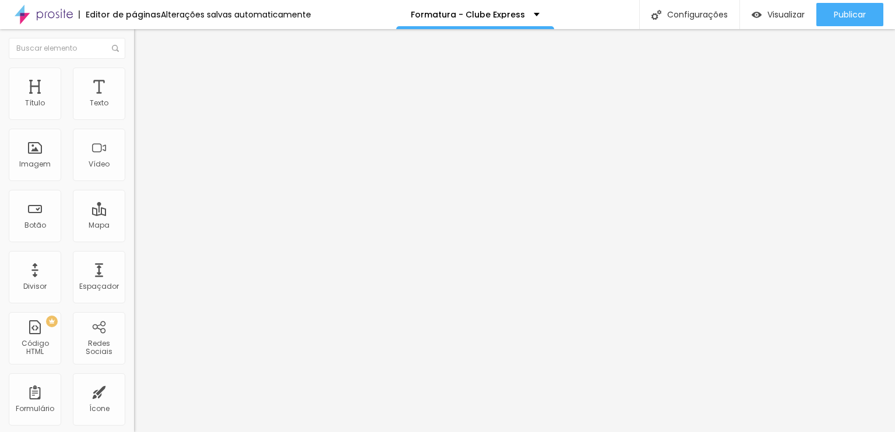
type input "7"
type input "8"
type input "10"
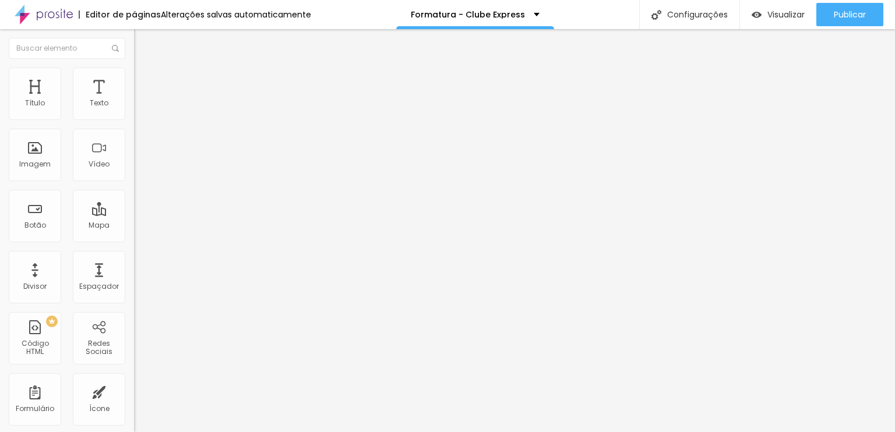
type input "11"
type input "12"
type input "13"
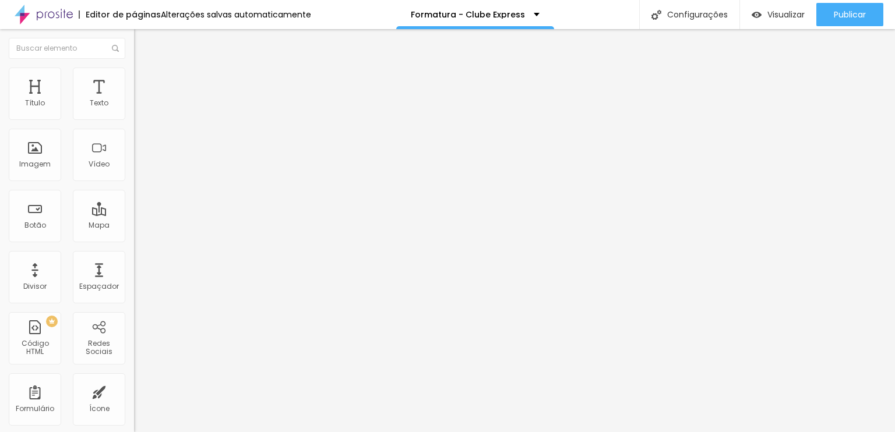
type input "13"
type input "14"
type input "15"
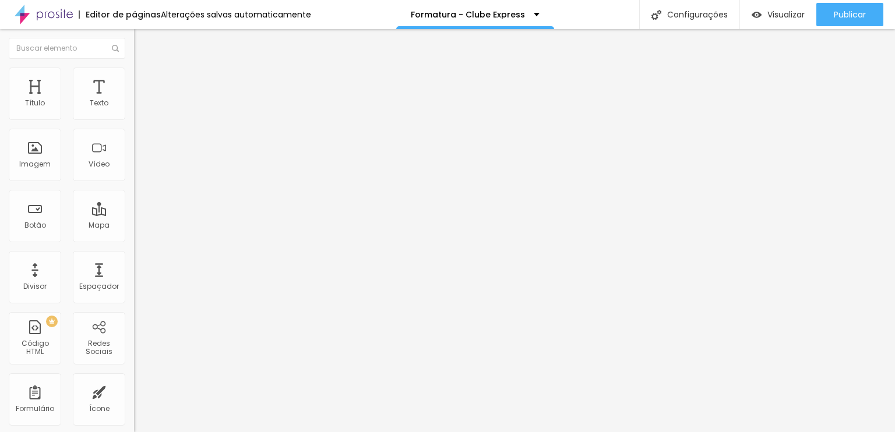
type input "16"
drag, startPoint x: 30, startPoint y: 135, endPoint x: 37, endPoint y: 135, distance: 7.0
type input "16"
click at [134, 379] on input "range" at bounding box center [171, 383] width 75 height 9
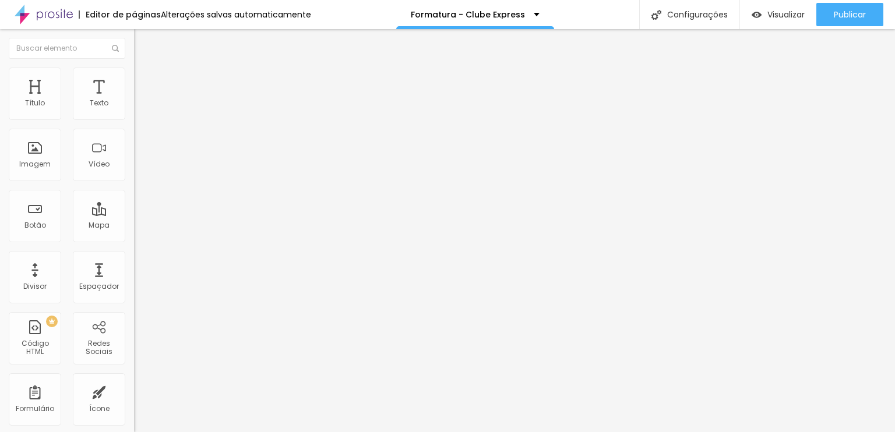
type input "5"
type input "6"
type input "7"
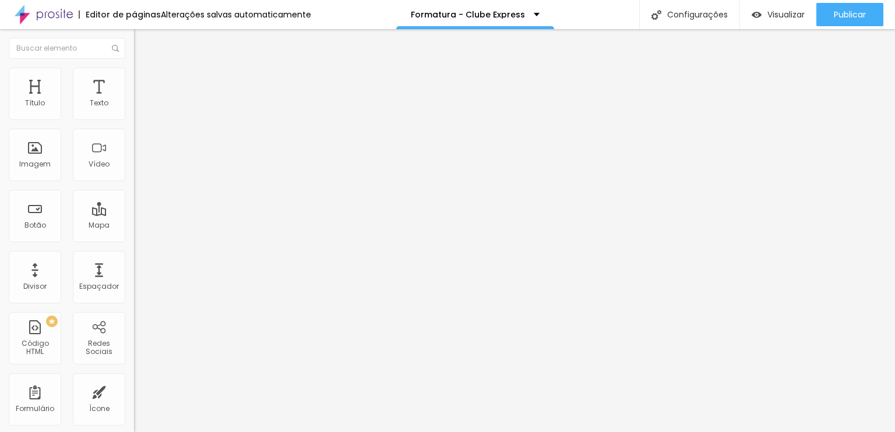
type input "7"
type input "8"
type input "9"
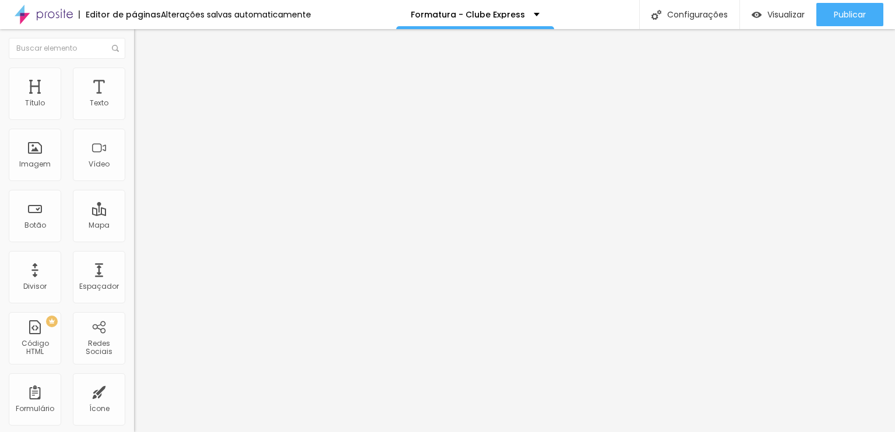
type input "10"
type input "11"
type input "12"
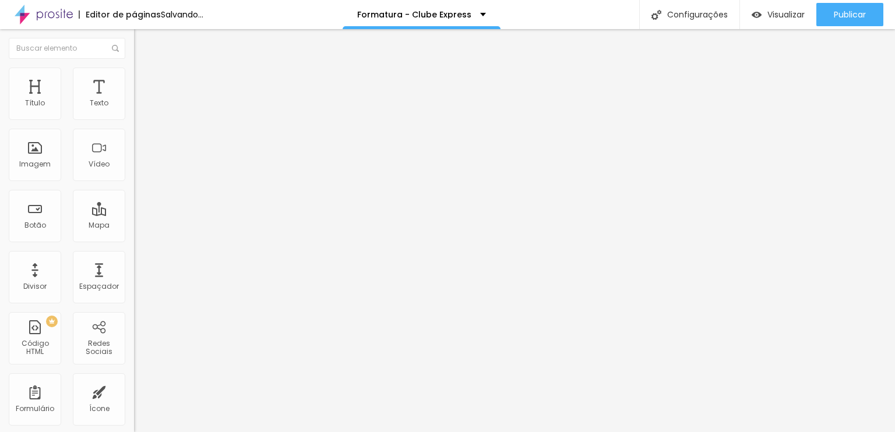
type input "12"
type input "13"
type input "14"
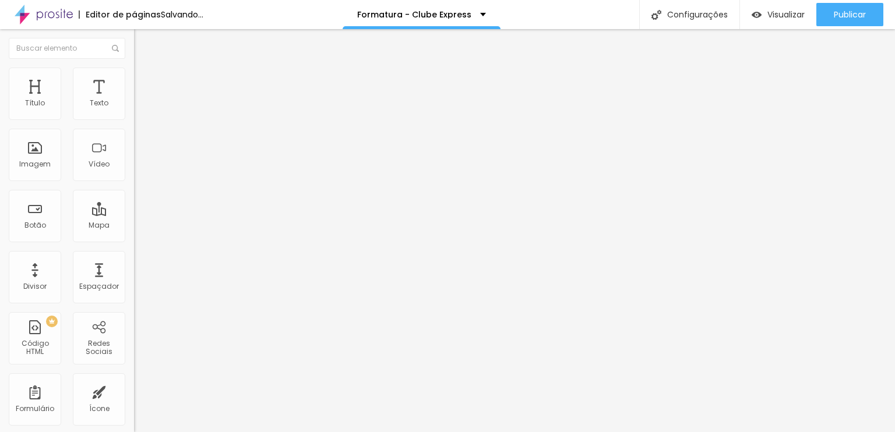
type input "15"
drag, startPoint x: 28, startPoint y: 116, endPoint x: 36, endPoint y: 116, distance: 8.2
type input "15"
click at [134, 214] on input "range" at bounding box center [171, 218] width 75 height 9
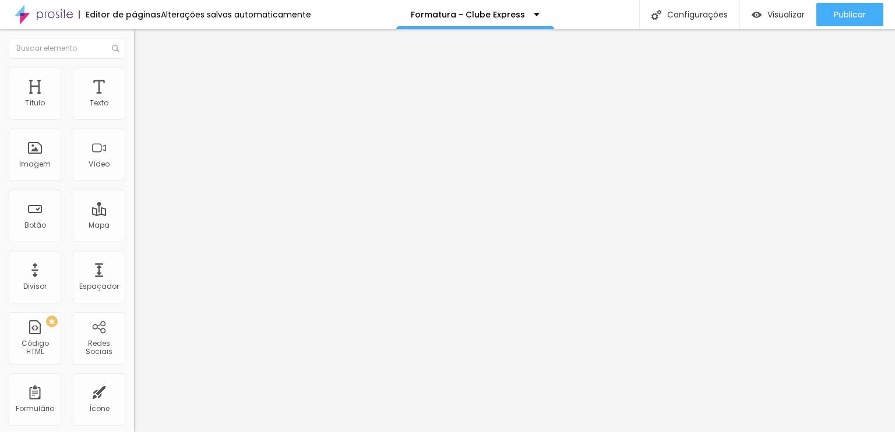
type input "1.2"
type input "1.1"
type input "1"
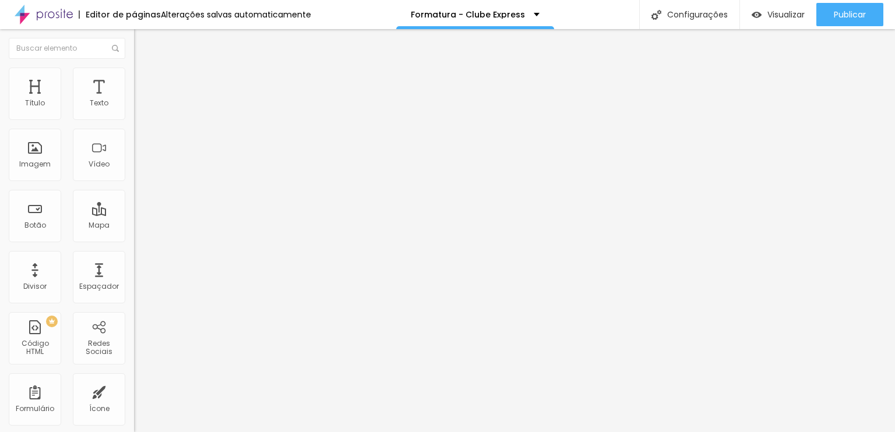
type input "1"
type input "0.9"
type input "0.8"
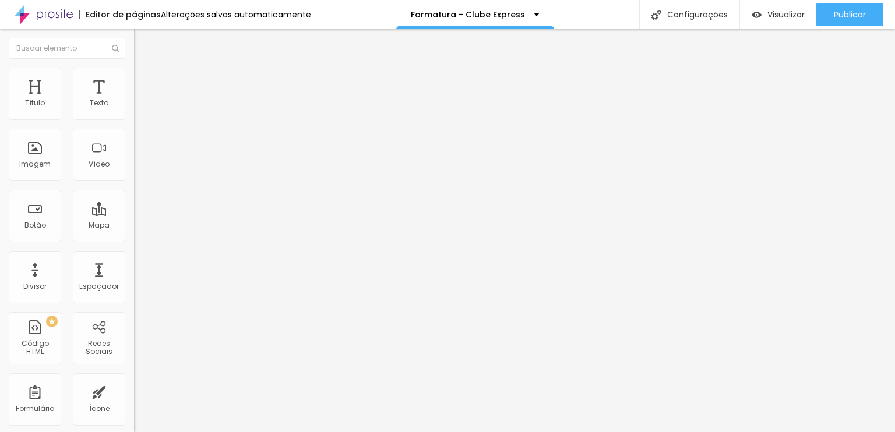
type input "0.7"
type input "0.6"
type input "0.5"
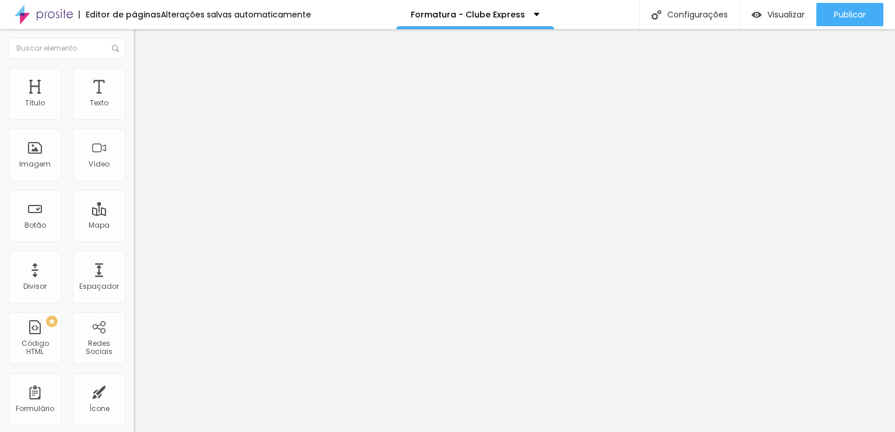
type input "0.5"
drag, startPoint x: 63, startPoint y: 288, endPoint x: 0, endPoint y: 283, distance: 63.1
type input "0.5"
click at [144, 80] on span "Avançado" at bounding box center [163, 75] width 38 height 10
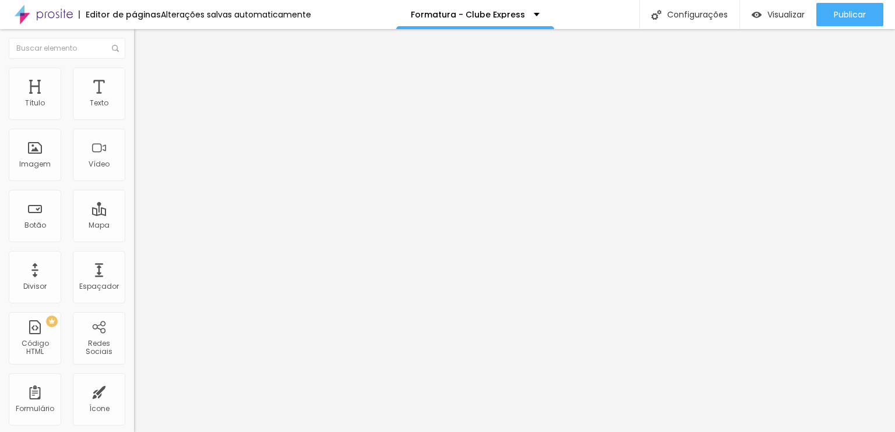
click at [134, 120] on div "100 Espaço de cima" at bounding box center [201, 161] width 134 height 165
type input "93"
type input "92"
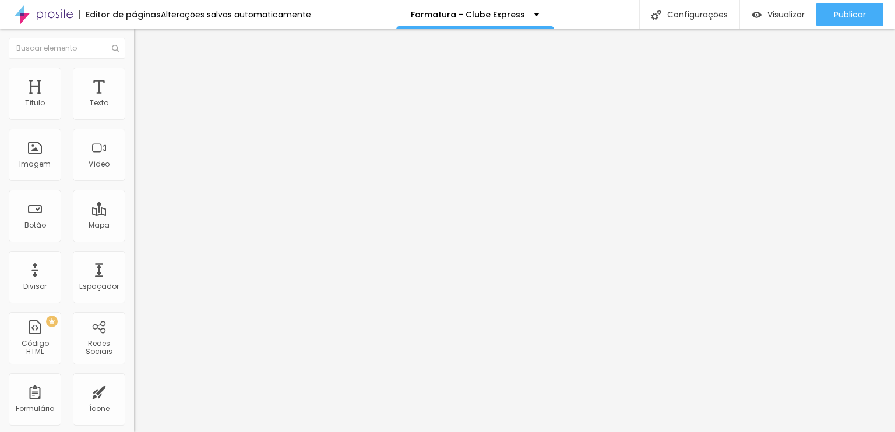
type input "91"
type input "86"
type input "82"
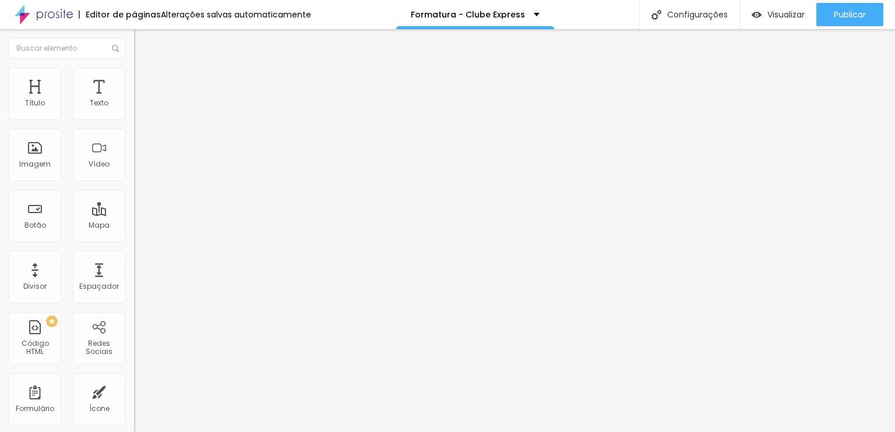
type input "82"
type input "81"
type input "76"
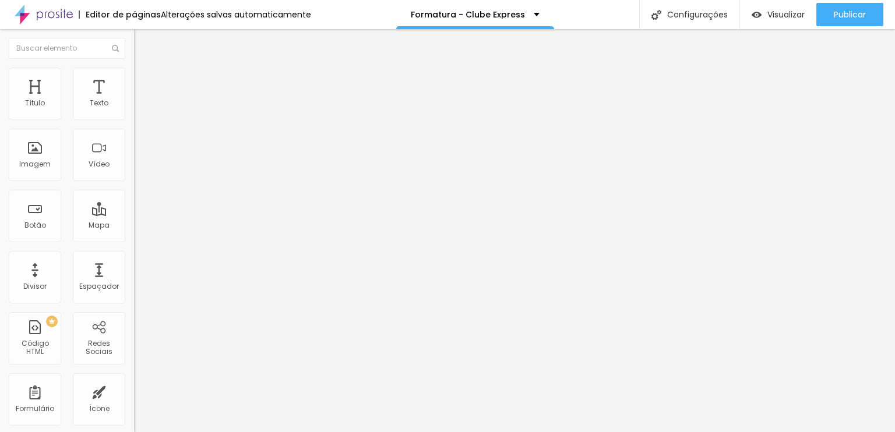
type input "74"
type input "71"
type input "67"
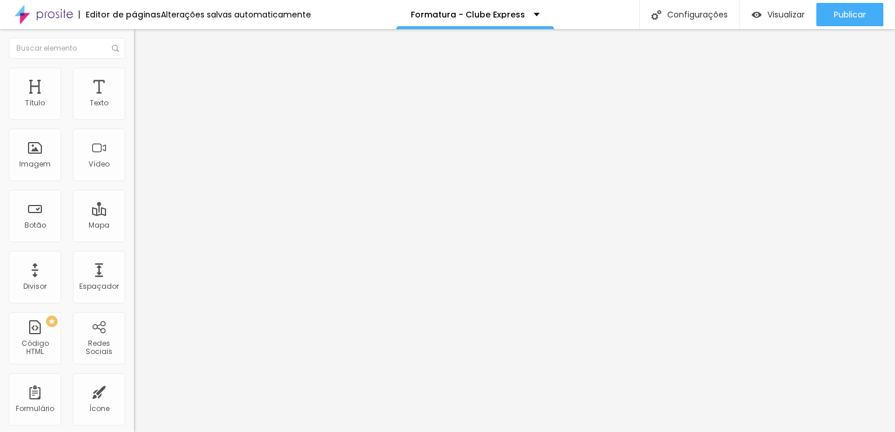
type input "67"
type input "64"
type input "63"
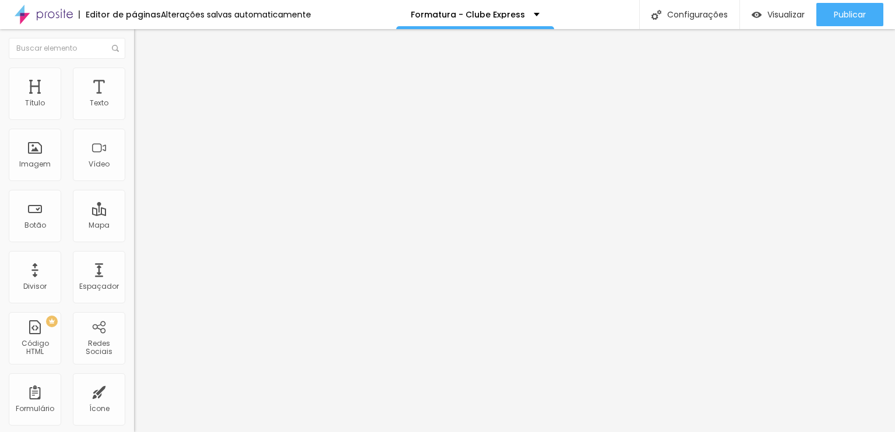
type input "59"
type input "58"
type input "57"
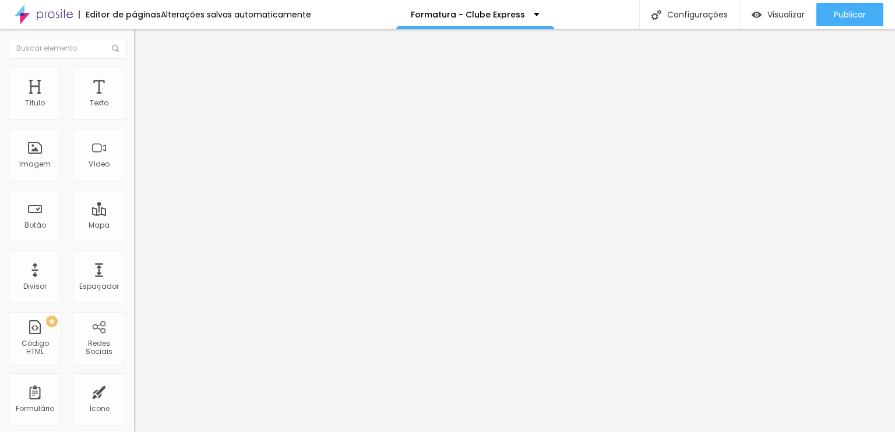
type input "57"
type input "56"
type input "55"
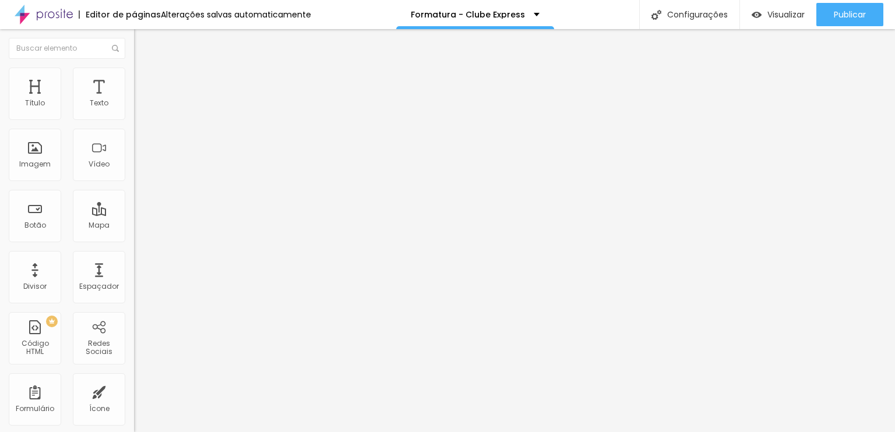
type input "53"
type input "52"
type input "50"
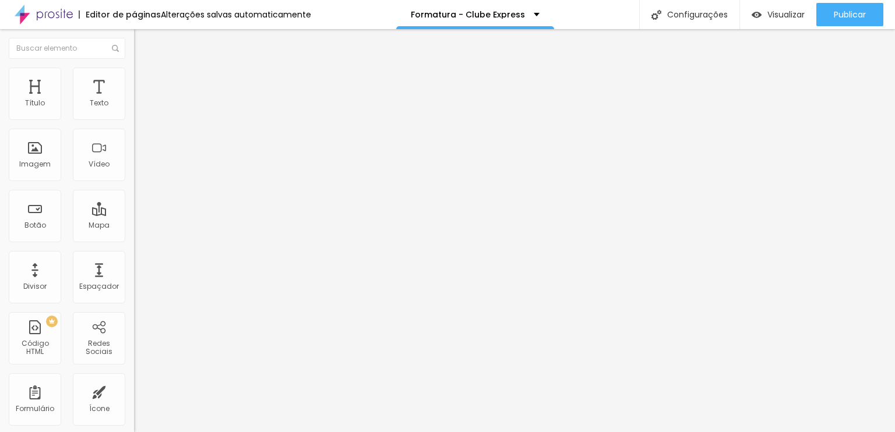
type input "50"
type input "49"
type input "50"
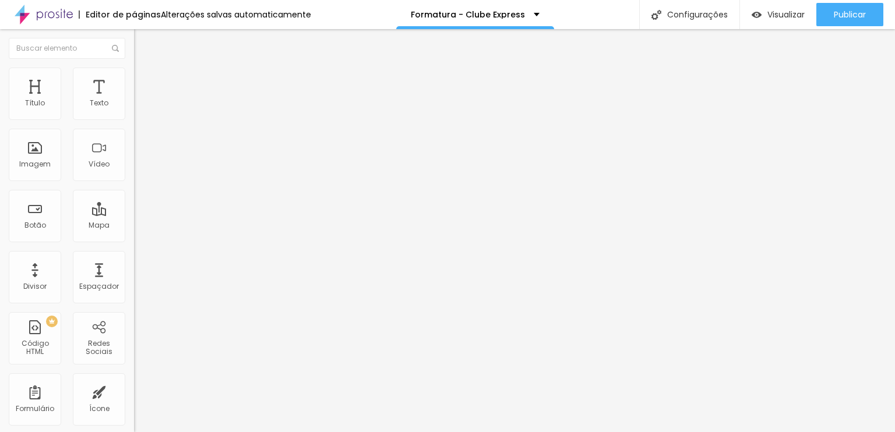
type input "51"
type input "52"
drag, startPoint x: 86, startPoint y: 115, endPoint x: 79, endPoint y: 115, distance: 6.4
click at [134, 214] on input "range" at bounding box center [171, 218] width 75 height 9
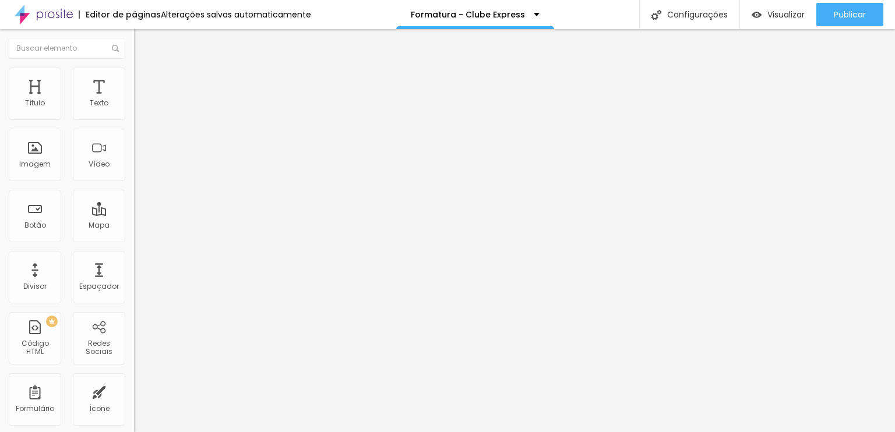
click at [144, 80] on span "Avançado" at bounding box center [163, 75] width 38 height 10
drag, startPoint x: 83, startPoint y: 113, endPoint x: 78, endPoint y: 118, distance: 7.0
click at [134, 214] on input "range" at bounding box center [171, 218] width 75 height 9
click at [134, 379] on input "range" at bounding box center [171, 383] width 75 height 9
click at [134, 298] on div "Editar Texto Estilo Avançado 25 Tamanho do texto 0 Espaço entre letras 1.3 Altu…" at bounding box center [201, 230] width 134 height 403
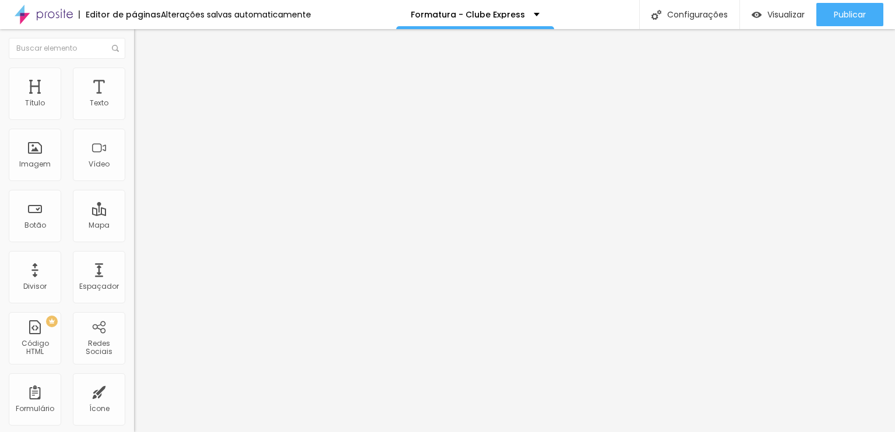
click at [134, 139] on span "Sólido" at bounding box center [145, 136] width 23 height 10
click at [134, 138] on span "Sólido" at bounding box center [145, 136] width 23 height 10
click at [144, 80] on span "Estilo" at bounding box center [153, 75] width 18 height 10
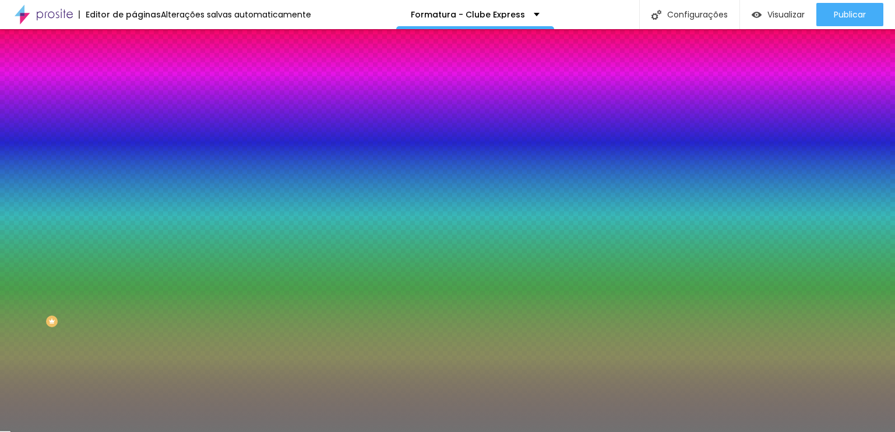
drag, startPoint x: 51, startPoint y: 186, endPoint x: 0, endPoint y: 190, distance: 51.5
click at [134, 181] on input "range" at bounding box center [171, 176] width 75 height 9
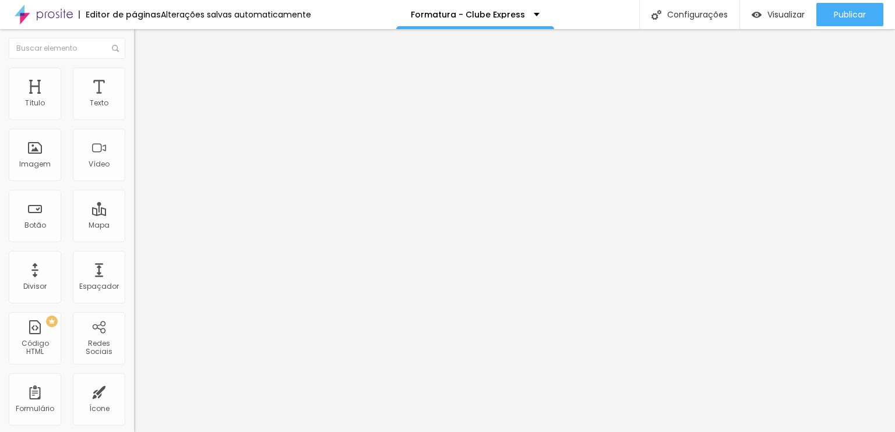
click at [144, 80] on span "Estilo" at bounding box center [153, 75] width 18 height 10
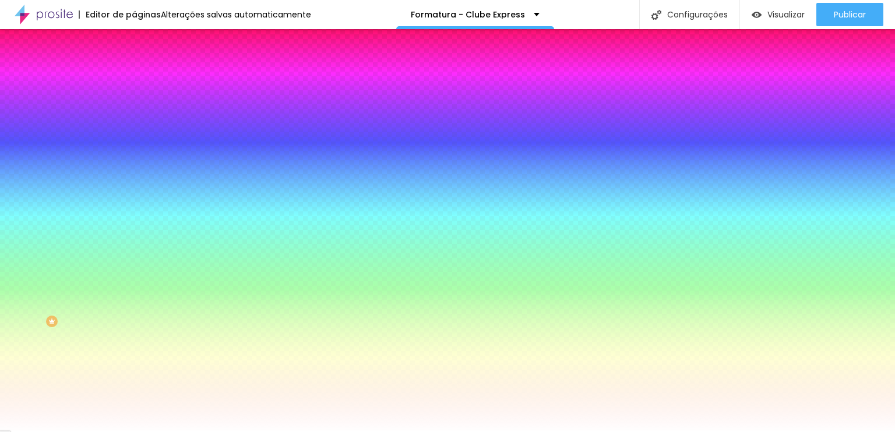
click at [144, 82] on span "Avançado" at bounding box center [163, 87] width 38 height 10
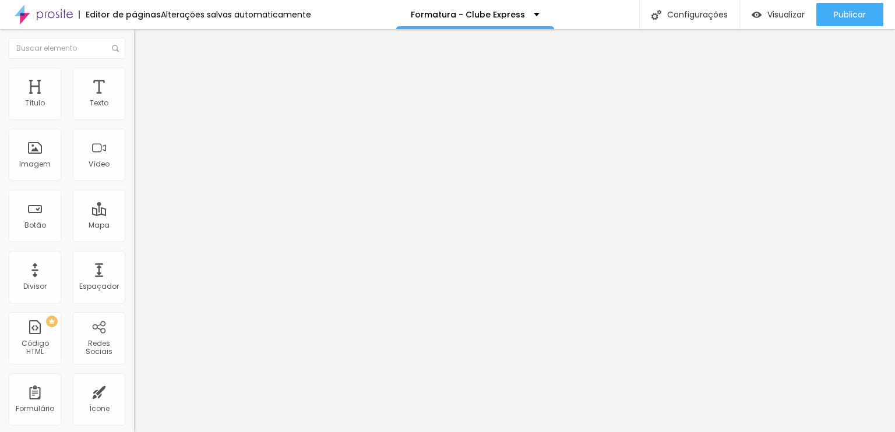
click at [134, 65] on ul "Conteúdo Estilo Avançado" at bounding box center [201, 73] width 134 height 35
click at [134, 69] on img at bounding box center [139, 73] width 10 height 10
click at [134, 79] on img at bounding box center [139, 84] width 10 height 10
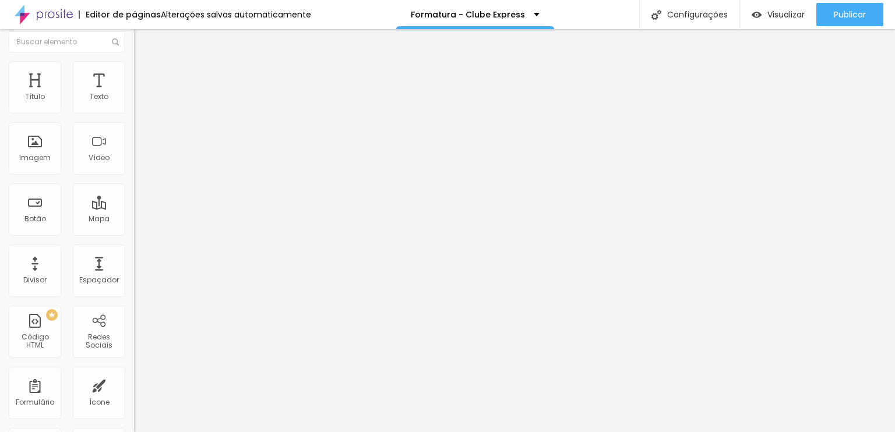
click at [144, 62] on span "Conteúdo" at bounding box center [162, 57] width 36 height 10
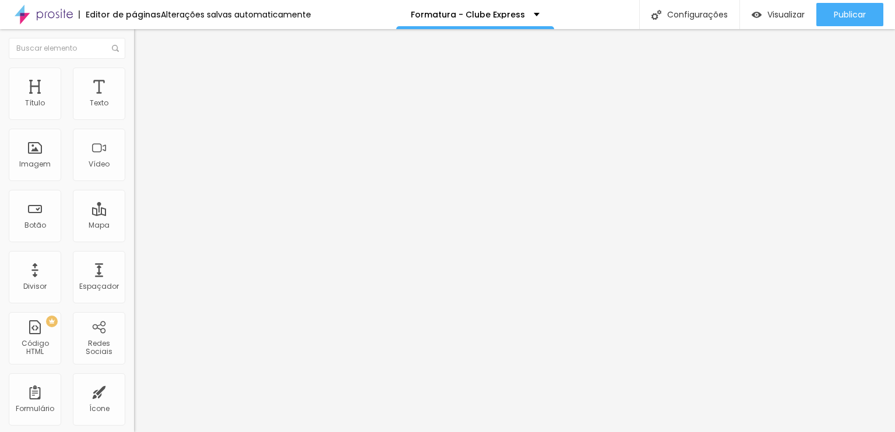
click at [134, 79] on li "Avançado" at bounding box center [201, 74] width 134 height 12
click at [134, 235] on div "Facebook" at bounding box center [201, 238] width 134 height 7
paste input "www.facebook.com/estudioexpressfoto"
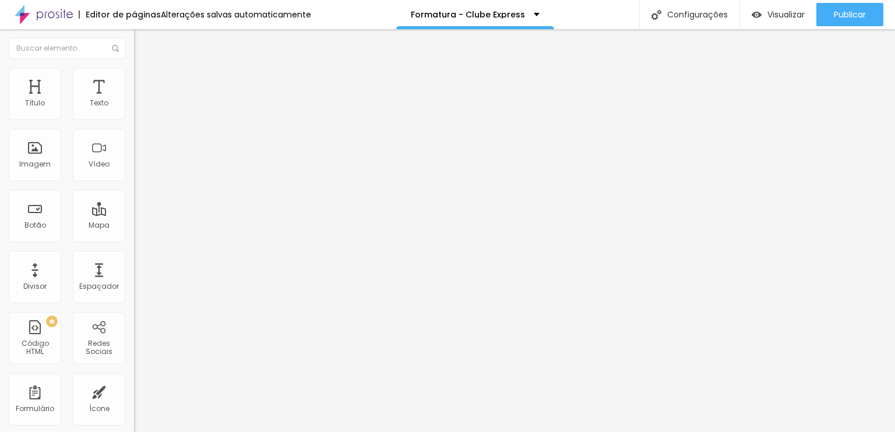
click at [134, 235] on div "Facebook" at bounding box center [201, 238] width 134 height 7
paste input "instagram.com/estudio.express"
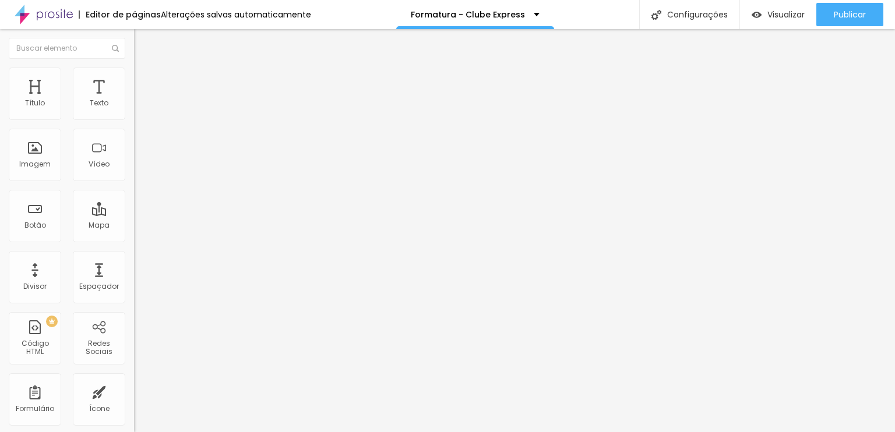
paste input "www.youtube.com/channel/UCCV9RtaD3aKCQOCJ9y1ALJQ"
click at [134, 341] on div "Editar Redes Sociais Conteúdo Estilo Avançado Facebook Rede social Facebook End…" at bounding box center [201, 230] width 134 height 403
click at [134, 72] on ul "Estilo Avançado" at bounding box center [201, 67] width 134 height 23
click at [134, 72] on img at bounding box center [139, 73] width 10 height 10
click at [134, 68] on li "Estilo" at bounding box center [201, 62] width 134 height 12
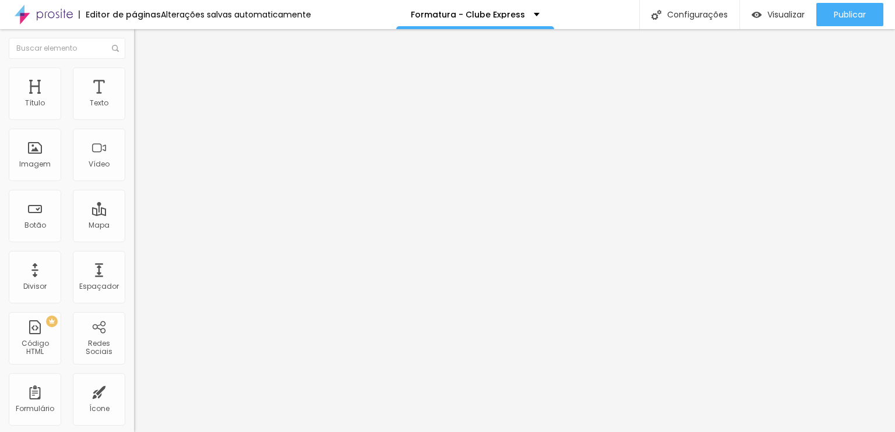
click at [134, 147] on img at bounding box center [138, 143] width 8 height 8
click at [134, 74] on img at bounding box center [139, 73] width 10 height 10
drag, startPoint x: 87, startPoint y: 121, endPoint x: 68, endPoint y: 124, distance: 19.5
click at [134, 121] on div at bounding box center [201, 115] width 134 height 10
drag, startPoint x: 91, startPoint y: 126, endPoint x: 35, endPoint y: 130, distance: 56.0
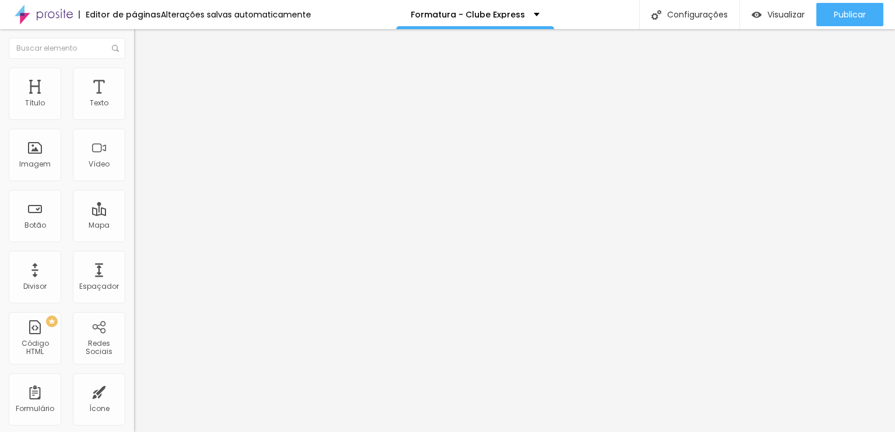
click at [134, 119] on input "range" at bounding box center [171, 114] width 75 height 9
click at [784, 15] on span "Visualizar" at bounding box center [785, 14] width 37 height 9
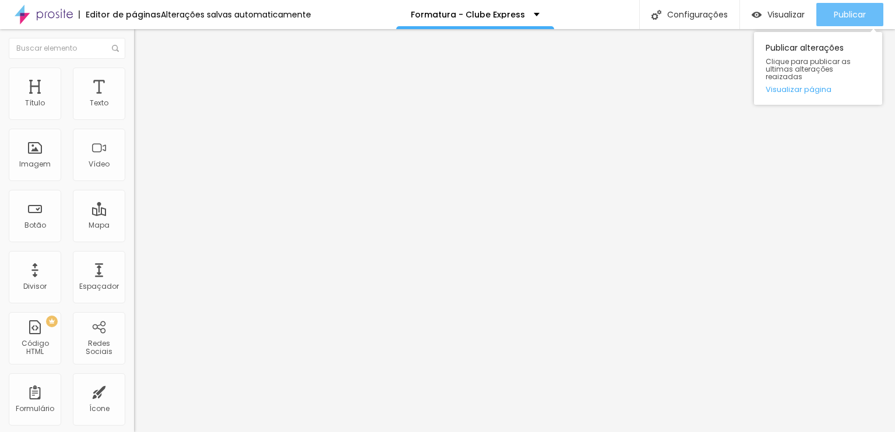
click at [832, 17] on button "Publicar" at bounding box center [849, 14] width 67 height 23
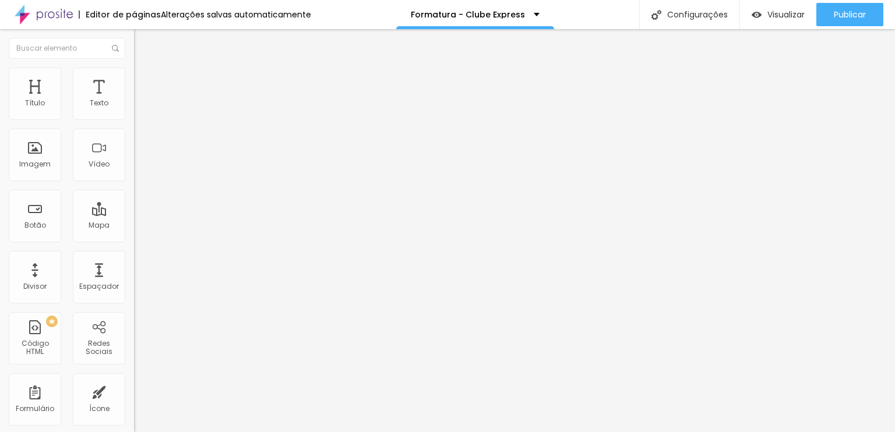
click at [143, 38] on img "button" at bounding box center [147, 42] width 9 height 9
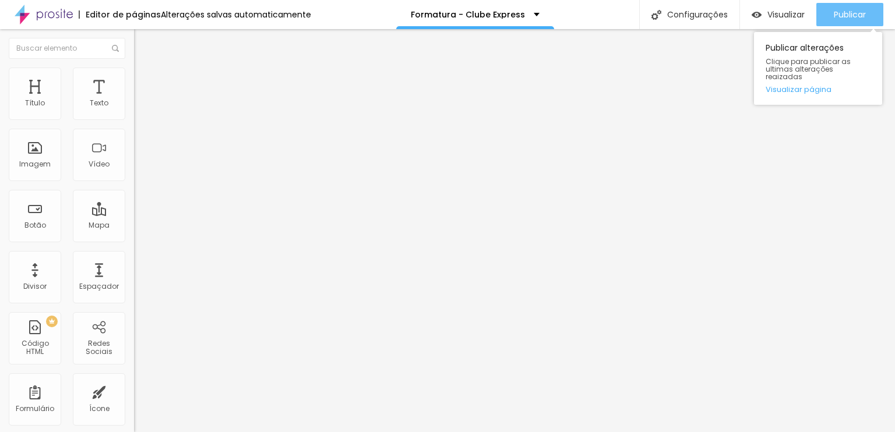
click at [853, 16] on span "Publicar" at bounding box center [850, 14] width 32 height 9
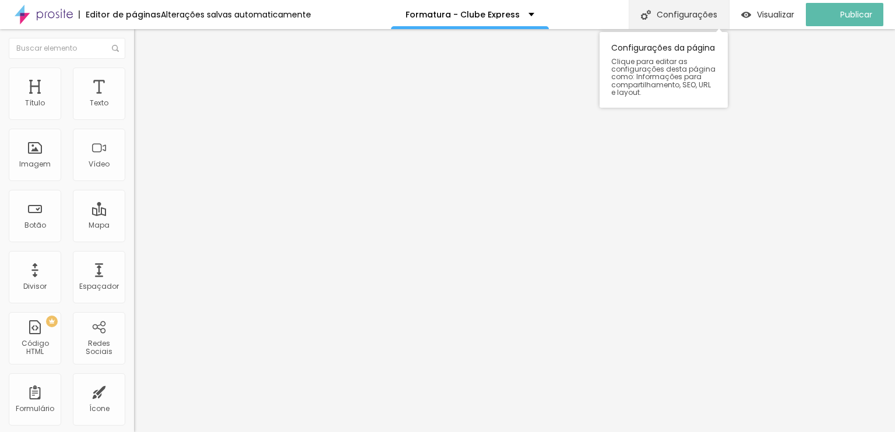
click at [707, 18] on div "Configurações" at bounding box center [679, 14] width 100 height 29
